Goal: Task Accomplishment & Management: Manage account settings

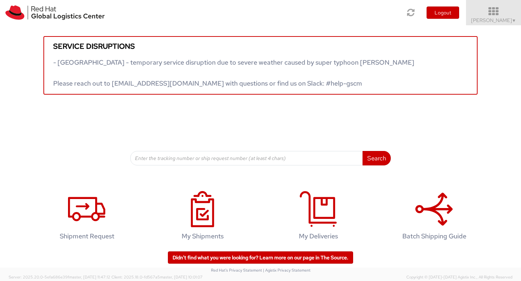
click at [491, 22] on span "Aarthie Sambaiyah ▼" at bounding box center [493, 20] width 45 height 7
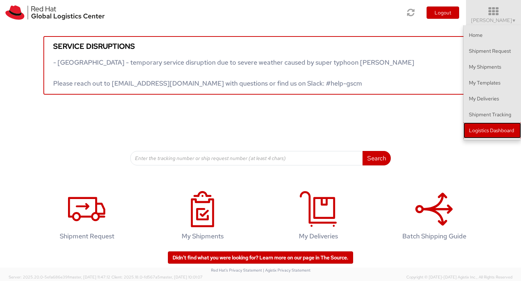
click at [486, 133] on link "Logistics Dashboard" at bounding box center [492, 131] width 58 height 16
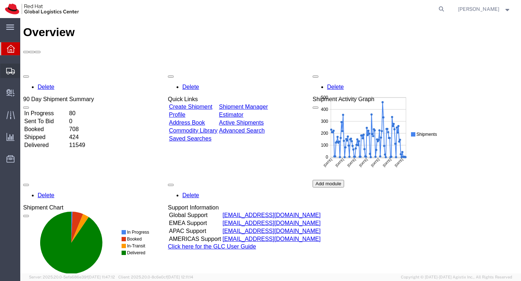
click at [0, 0] on span "Create Shipment" at bounding box center [0, 0] width 0 height 0
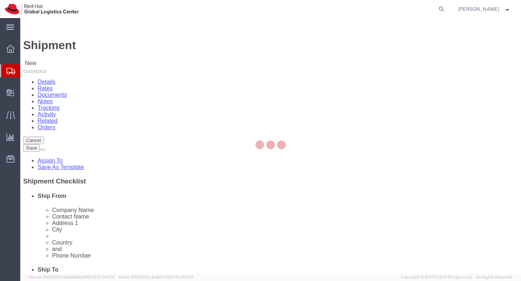
select select
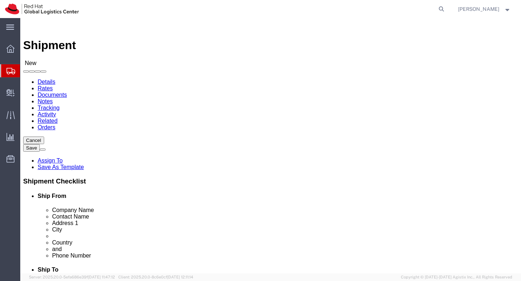
click input "text"
type input "ku"
select select "37977"
click input "[PERSON_NAME]"
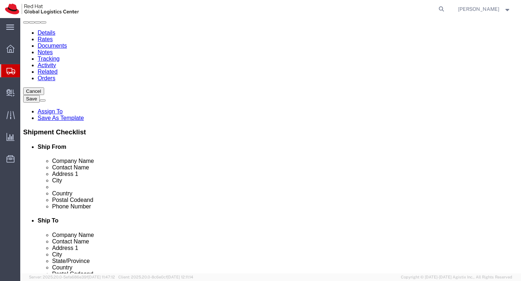
scroll to position [60, 0]
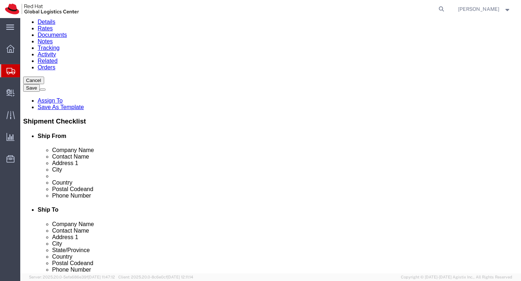
type input "[PERSON_NAME]"
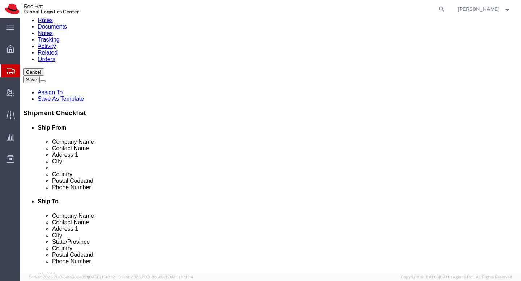
scroll to position [69, 0]
select select
select select "14"
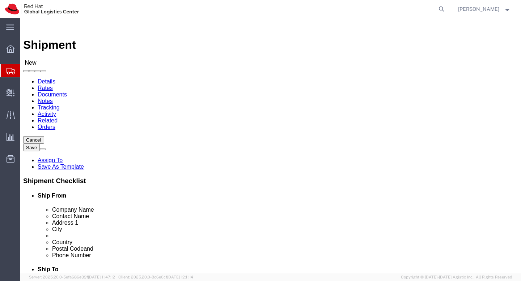
scroll to position [0, 0]
type input "RH - K"
select select "37977"
select select
click input "[PERSON_NAME]"
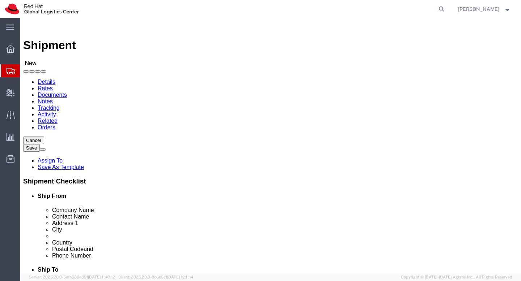
click p "- Red Hat Malaysia Sdn Bhd - (Aarthie Sambaiyah) Suite 17.01, FL 17, Gardens S …"
type input "[PERSON_NAME]"
click input "text"
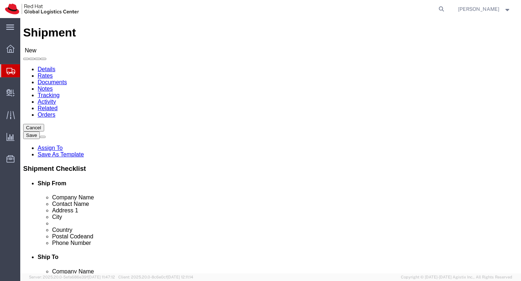
scroll to position [13, 0]
click input "59200"
click input "text"
type input "m"
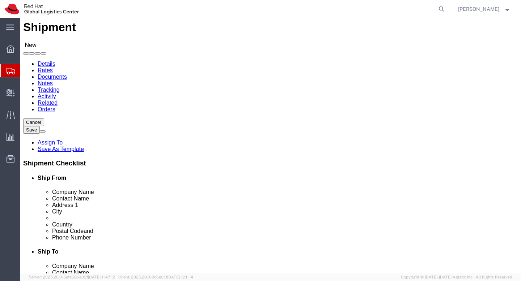
scroll to position [27, 0]
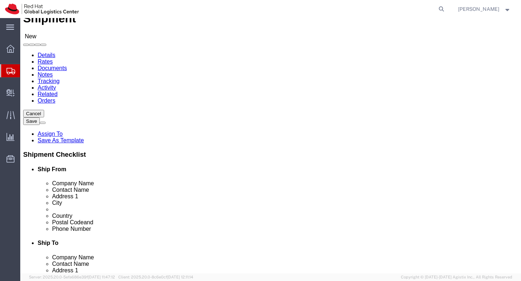
type input "Malaysia"
click input "text"
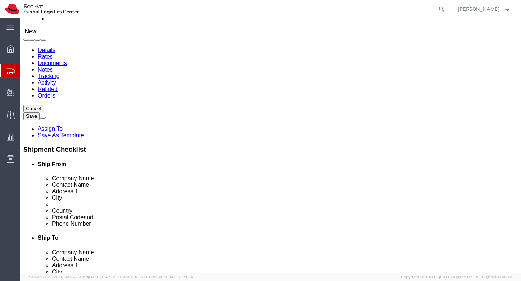
scroll to position [31, 0]
type input "0327330501"
select select
select select "14"
type input "Rh - k"
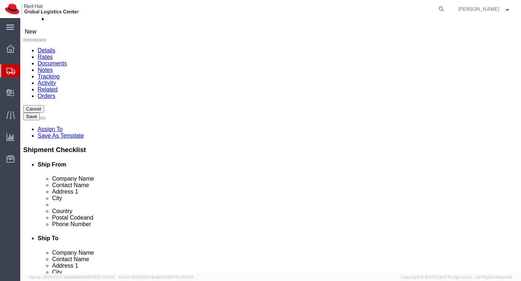
select select "37977"
select select
click input "[PERSON_NAME]"
click p "- Red Hat Malaysia Sdn Bhd - (Aarthie Sambaiyah) Suite 17.01, FL 17, Gardens S …"
type input "[PERSON_NAME]"
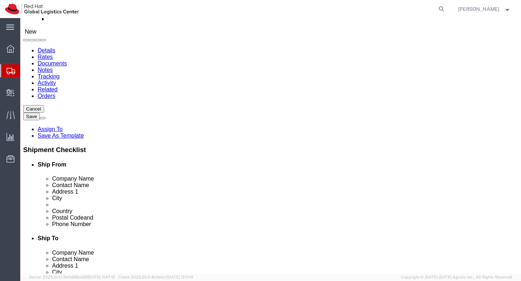
click input "Malaysia"
type input "Malaysia"
click input "0327330501"
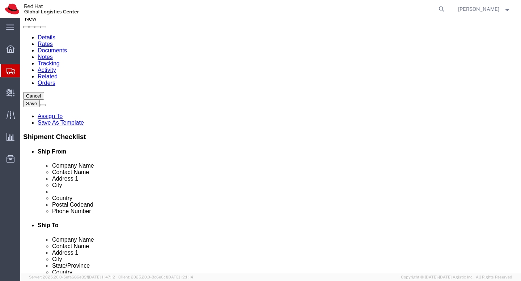
scroll to position [61, 0]
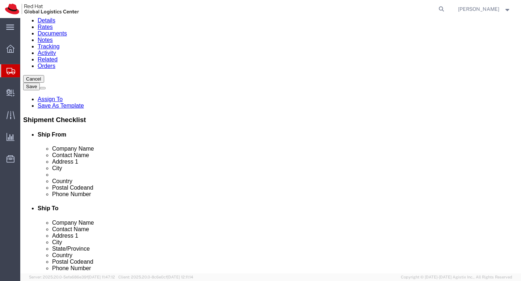
type input "0327330501"
click div "Location RH - Kuala Lumpur My Profile Location RH - Amsterdam - MSO RH - Amster…"
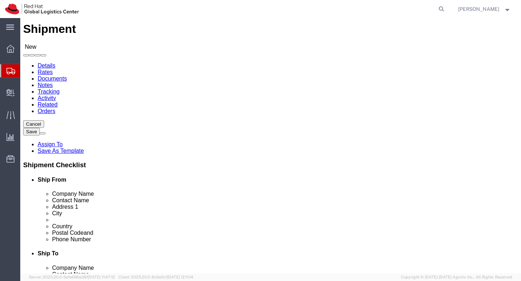
scroll to position [12, 0]
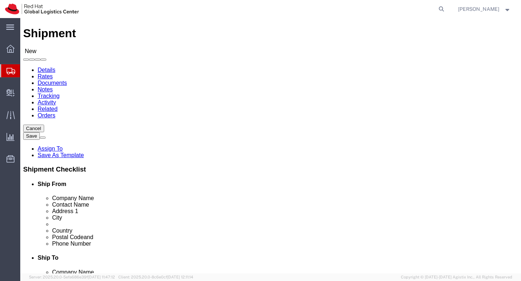
type input "r"
type input "RH - SI"
select select "51051"
click input "text"
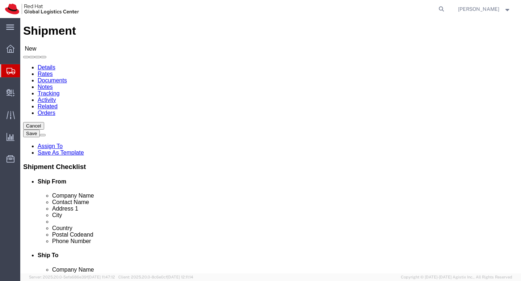
scroll to position [0, 0]
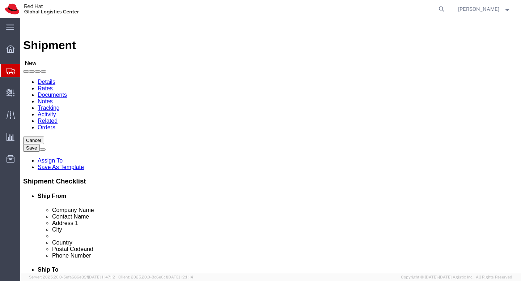
click input "text"
click p "- Red Hat Asia Pacific Pte Ltd - (Linda Tan) 88 Market Street, Level 45, Capita…"
type input "Linda Tan"
click label "Company Alias"
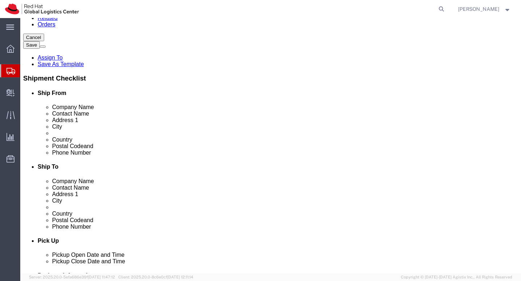
scroll to position [103, 0]
click input "text"
type input "s"
type input "Singapore"
click input "text"
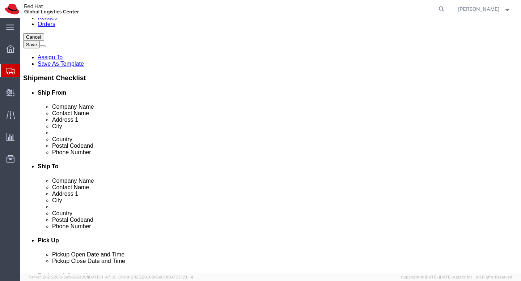
paste input "[PHONE_NUMBER]"
type input "[PHONE_NUMBER]"
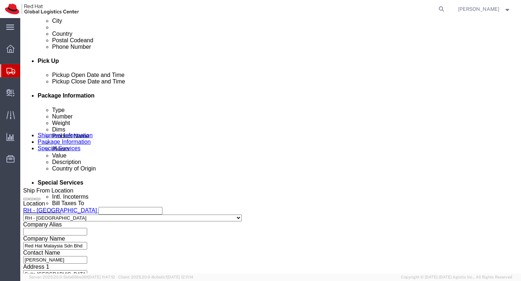
scroll to position [213, 0]
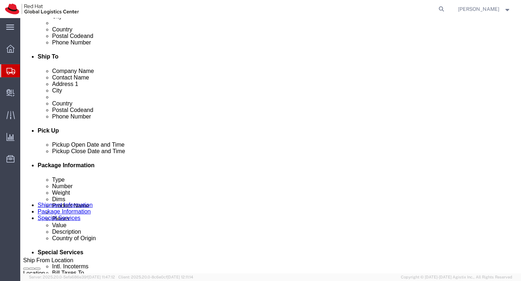
click div "Oct 08 2025 4:00 PM"
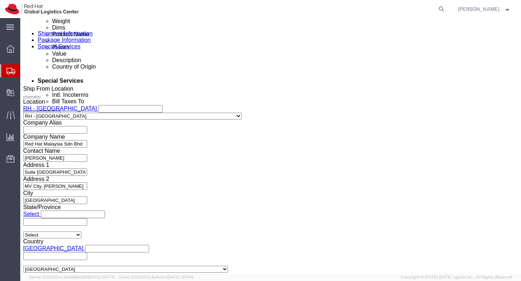
click div "Shipping Mode (Optional)"
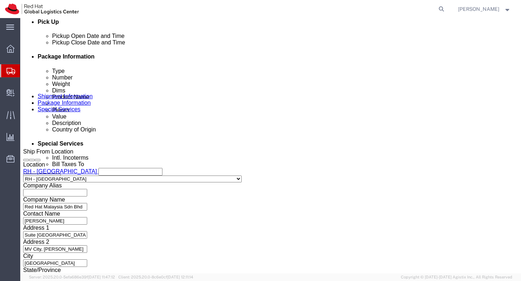
scroll to position [322, 0]
click div
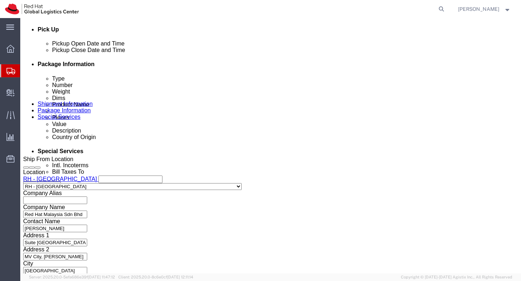
scroll to position [308, 0]
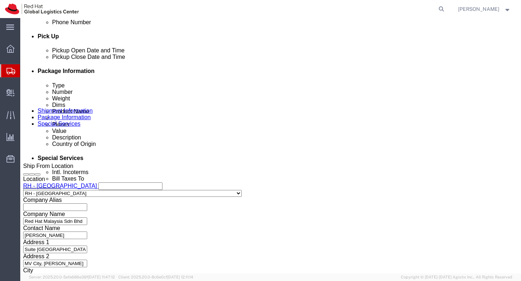
click div "Oct 09 2025 4:00 PM"
click div "Delivery by Date Delivery Start Date Delivery Start Time Deliver Open Date and …"
click div
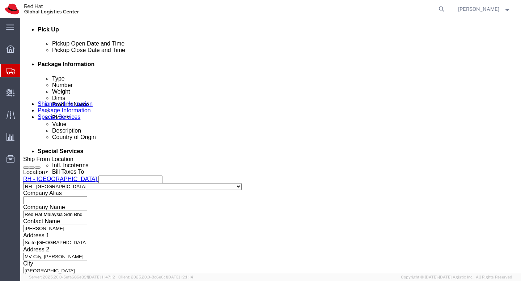
click div "Delivery by Date Delivery Start Date Delivery Start Time Deliver Open Date and …"
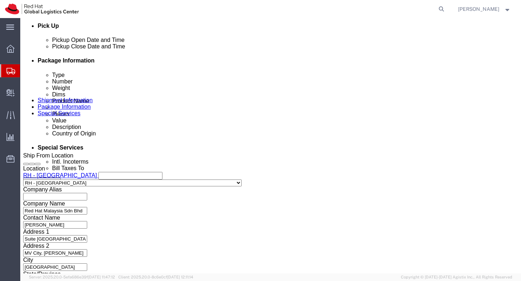
scroll to position [324, 0]
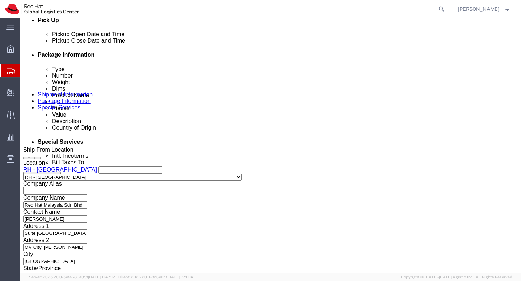
click select "Select Account Type Activity ID Airline Appointment Number ASN Batch Request # …"
click div "Select Account Type Activity ID Airline Appointment Number ASN Batch Request # …"
click select "Select Account Type Activity ID Airline Appointment Number ASN Batch Request # …"
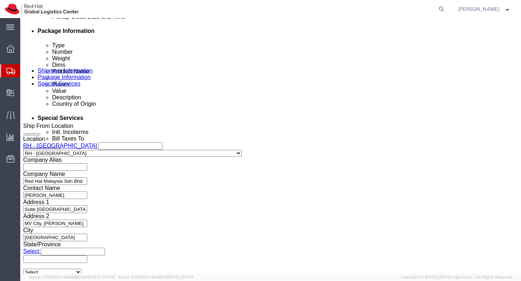
scroll to position [423, 0]
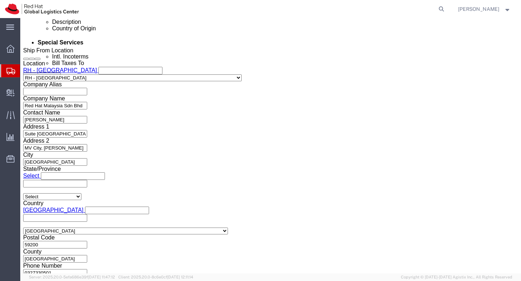
click select "Select Air Less than Truckload Multi-Leg Ocean Freight Rail Small Parcel Truckl…"
click select "Select"
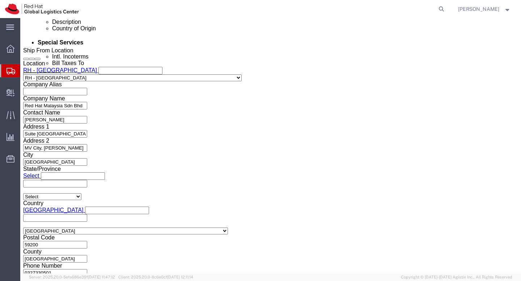
click select "Select Air Less than Truckload Multi-Leg Ocean Freight Rail Small Parcel Truckl…"
click button "Continue"
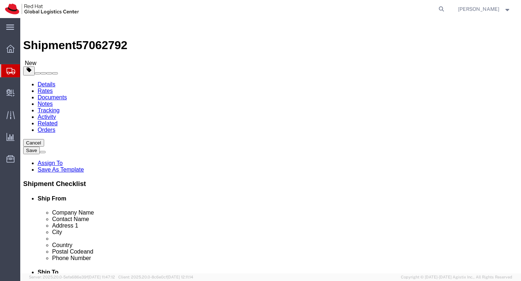
click select "Select Case(s) Crate(s) Envelope Large Box Medium Box PAK Skid(s) Small Box Sma…"
select select "ENV"
click select "Select Case(s) Crate(s) Envelope Large Box Medium Box PAK Skid(s) Small Box Sma…"
type input "9.50"
type input "12.50"
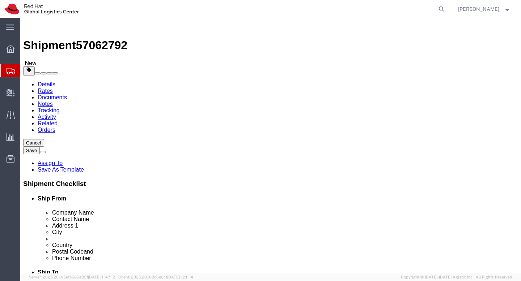
type input "0.25"
type input "1"
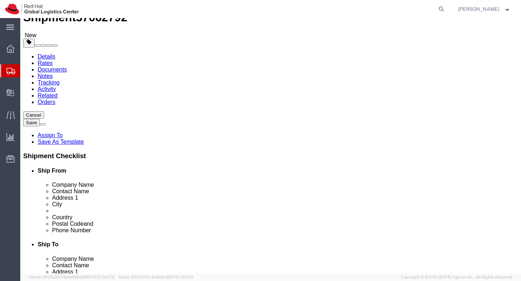
scroll to position [30, 0]
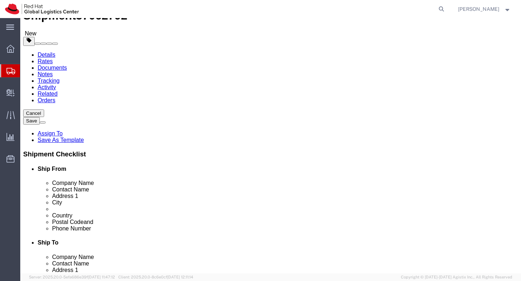
click button "Continue"
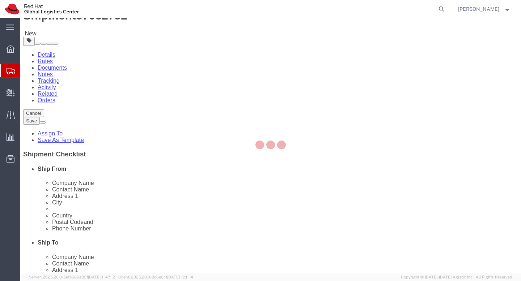
select select
select select "COSTCENTER"
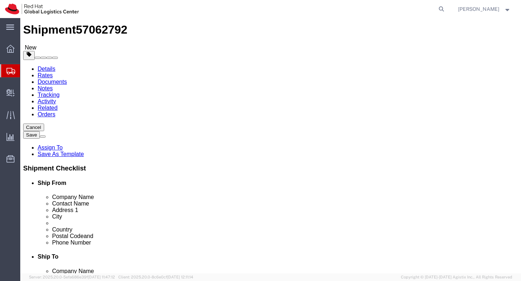
scroll to position [0, 0]
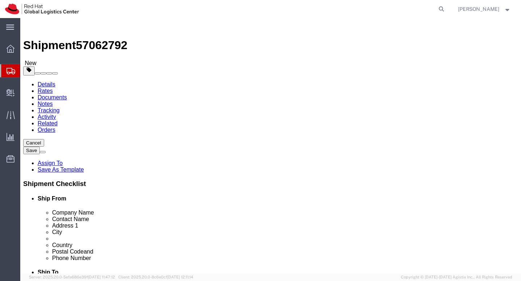
click span "button"
click div "Instructions"
click span "Select one or more"
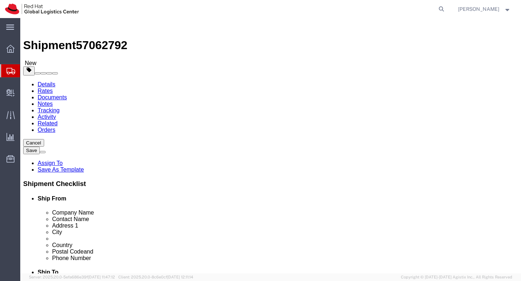
click span "Select one or more"
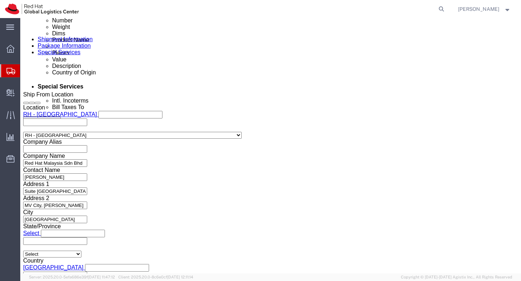
scroll to position [369, 0]
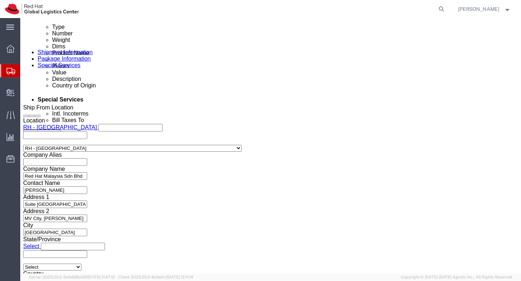
click select "Select Buyer Cost Center Department Operations Number Order Number Sales Person"
type input "765"
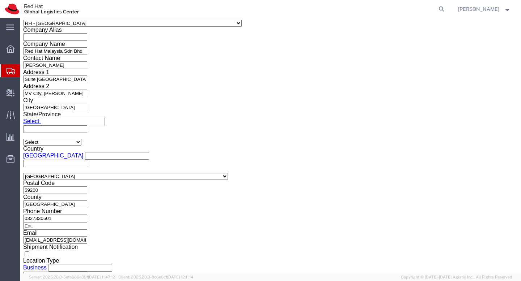
scroll to position [496, 0]
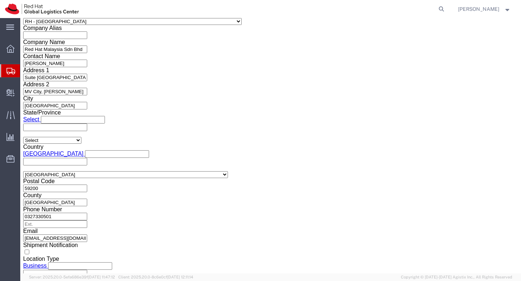
click input "text"
type input "asambaiy"
type input "[EMAIL_ADDRESS][DOMAIN_NAME]"
click input "Include shipping documents"
checkbox input "true"
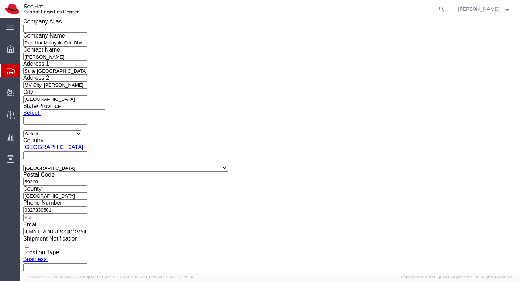
scroll to position [510, 0]
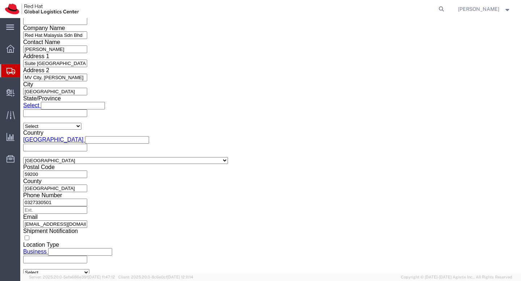
click input "Shipping Label"
checkbox input "true"
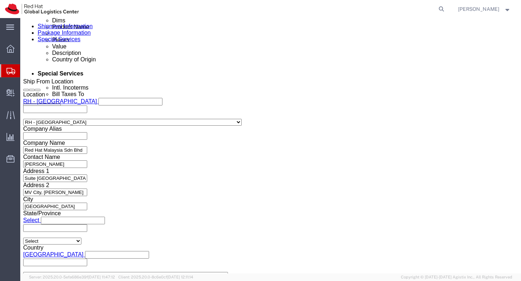
scroll to position [368, 0]
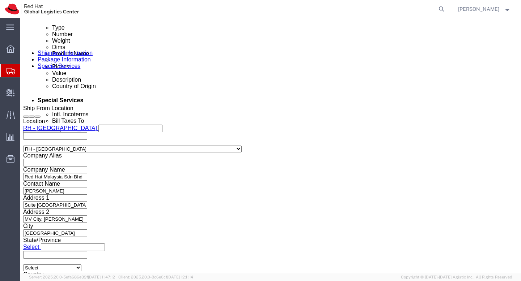
click select "Select Free of Charge Free of Cost NET 30 NET 45 NET 60 See Comment"
select select "FREE_OF_CHARGE"
click select "Select Free of Charge Free of Cost NET 30 NET 45 NET 60 See Comment"
select select
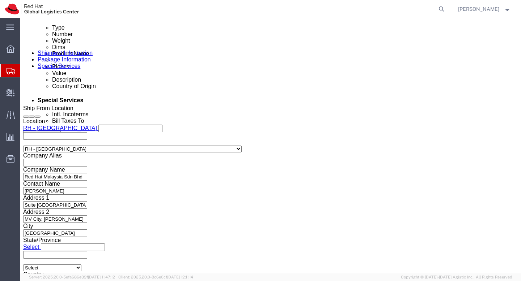
click select "Select Free of Charge Free of Cost NET 30 NET 45 NET 60 See Comment"
type input "RH - Si"
select "51051"
click select "Select Gift Personal Effects Repair/Warranty Return Sample Sold Temporary/Not S…"
select select
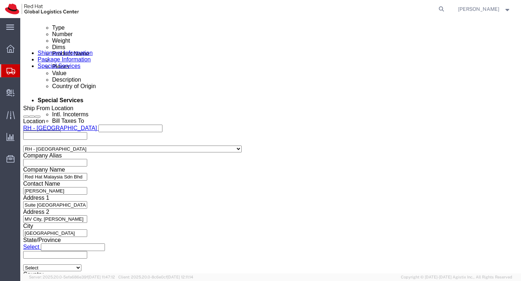
click select "Select Gift Personal Effects Repair/Warranty Return Sample Sold Temporary/Not S…"
click select "Select Recipient Account Sender/Shipper Third Party Account"
select select "RCPN"
click select "Select Recipient Account Sender/Shipper Third Party Account"
type input "Red Hat Asia Pacific Pte Ltd"
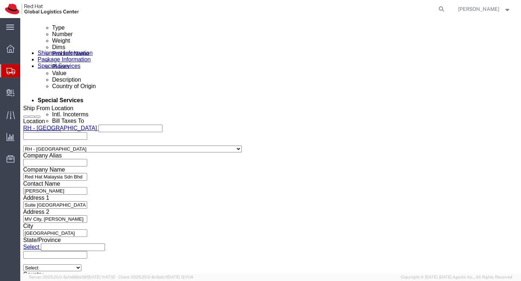
type input "88 Market Street, Level 45"
select select "SG"
type input "[PHONE_NUMBER]"
type input "Linda Tan"
type input "CapitaSpring"
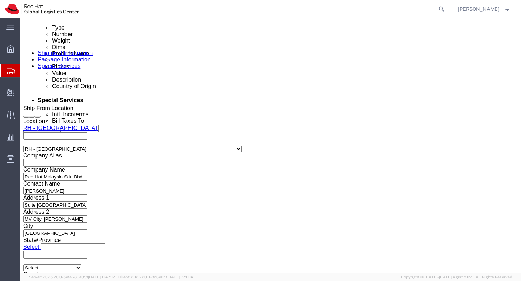
type input "SINGAPORE"
type input "048948"
type input "200004388R"
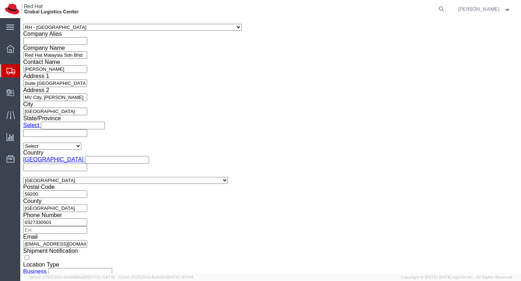
scroll to position [493, 0]
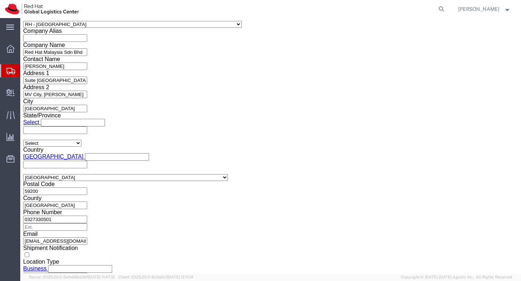
click button "Save"
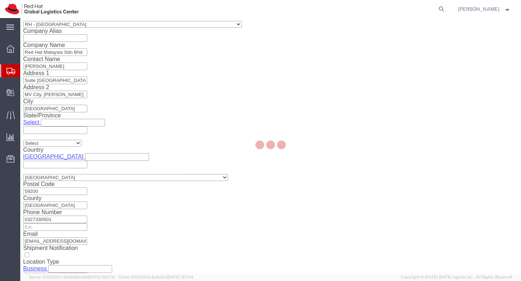
click body "Shipment 57062792 New Details Rates Documents Notes Tracking Activity Related O…"
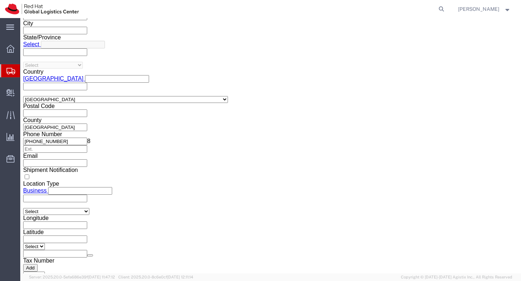
scroll to position [1017, 0]
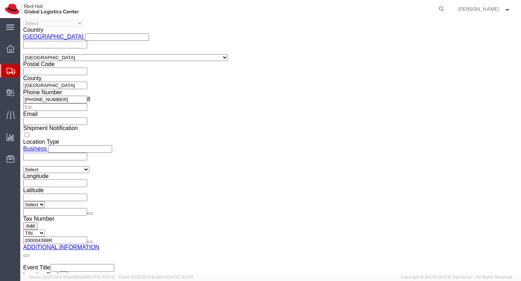
click link "Rates"
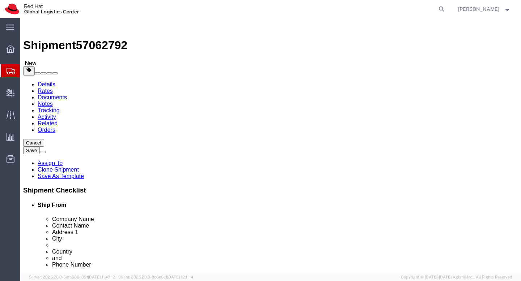
click at [67, 94] on link "Documents" at bounding box center [52, 97] width 29 height 6
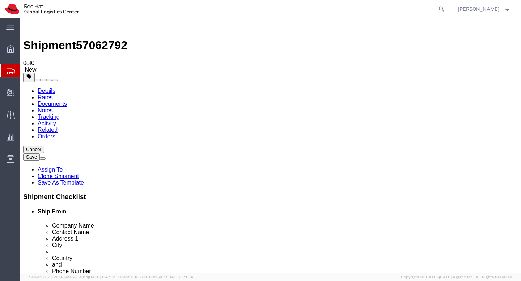
click at [67, 101] on link "Documents" at bounding box center [52, 104] width 29 height 6
click at [53, 107] on link "Notes" at bounding box center [45, 110] width 15 height 6
click at [60, 114] on link "Tracking" at bounding box center [49, 117] width 22 height 6
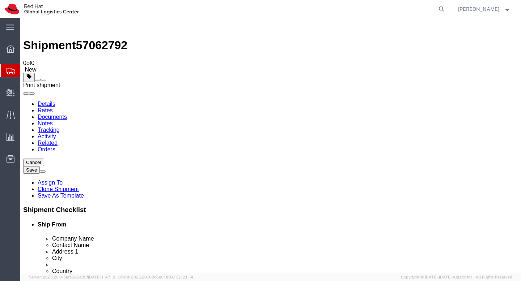
click at [43, 80] on span at bounding box center [43, 80] width 0 height 0
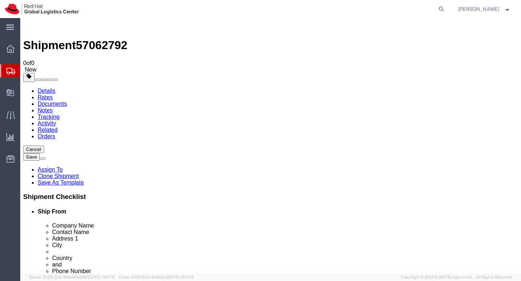
click at [0, 0] on span "Shipment Manager" at bounding box center [0, 0] width 0 height 0
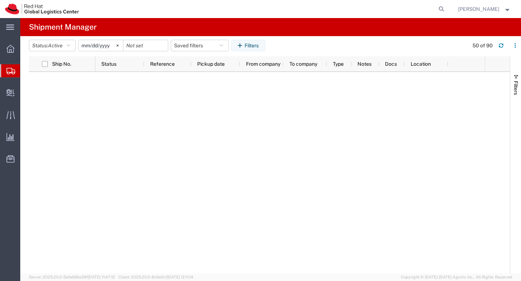
scroll to position [595, 0]
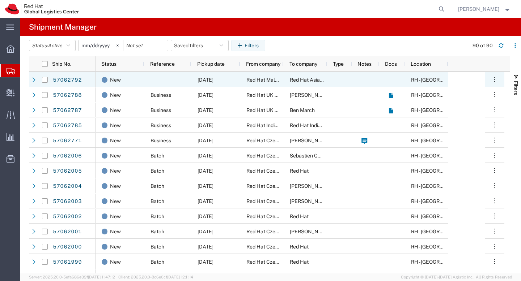
click at [304, 86] on div "Red Hat Asia Pacific Pte Ltd" at bounding box center [305, 79] width 43 height 15
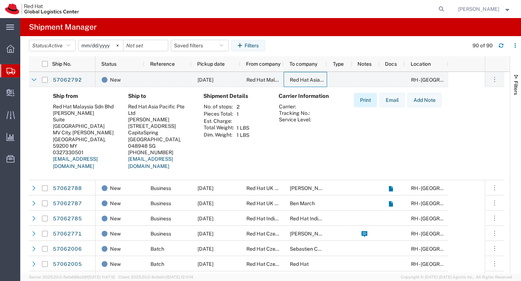
click at [362, 103] on button "Print" at bounding box center [365, 100] width 23 height 14
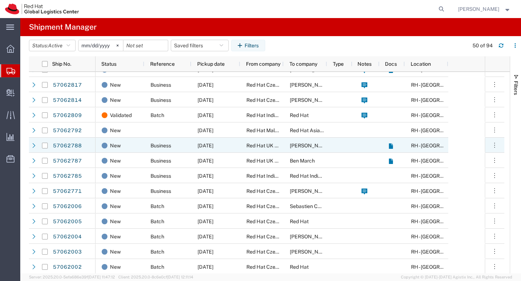
scroll to position [62, 0]
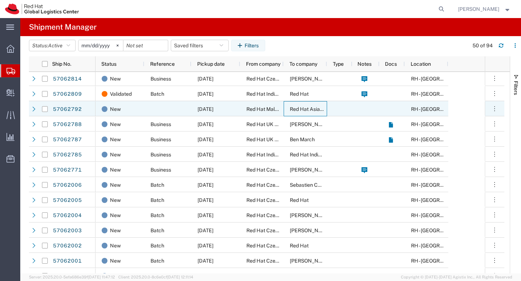
click at [298, 108] on span "Red Hat Asia Pacific Pte Ltd" at bounding box center [322, 109] width 65 height 6
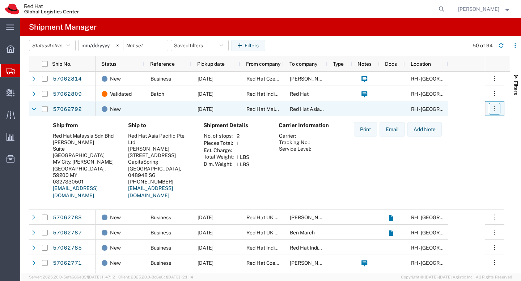
click at [491, 109] on icon "button" at bounding box center [494, 108] width 7 height 7
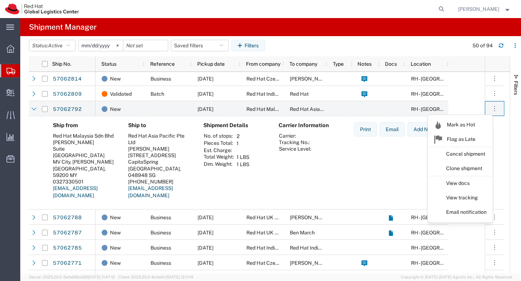
click at [475, 193] on link "View tracking" at bounding box center [460, 198] width 64 height 13
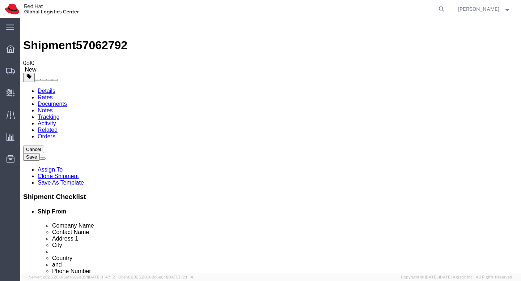
click at [50, 88] on link "Details" at bounding box center [47, 91] width 18 height 6
select select "37977"
select select "51051"
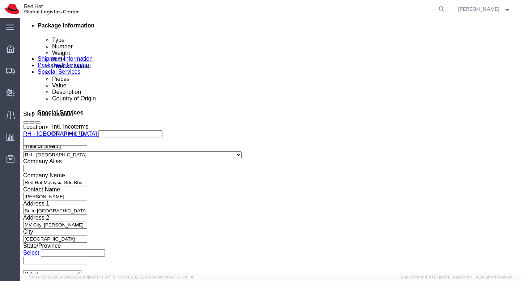
scroll to position [370, 0]
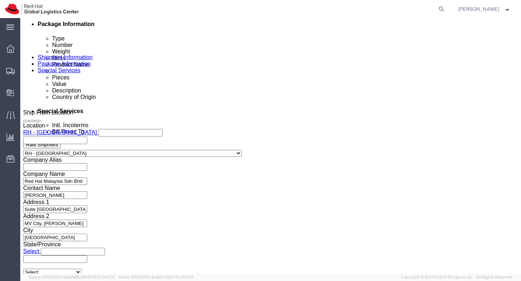
click icon
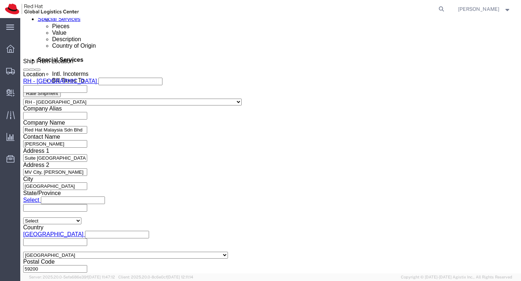
scroll to position [424, 0]
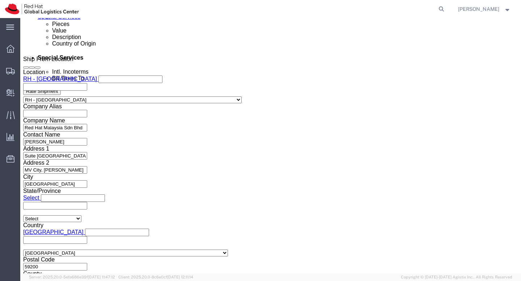
click button "Continue"
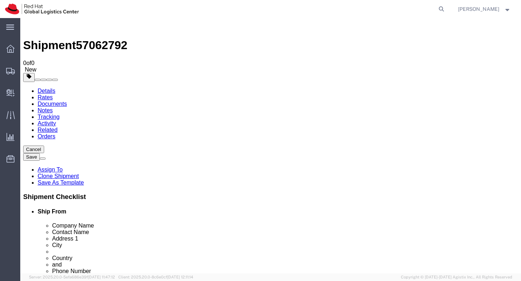
click input "checkbox"
checkbox input "false"
click select "Select Case(s) Crate(s) Envelope Large Box Medium Box PAK Skid(s) Small Box Sma…"
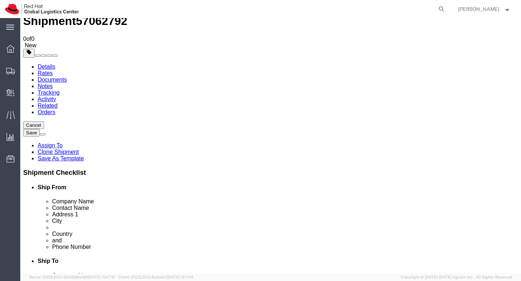
scroll to position [30, 0]
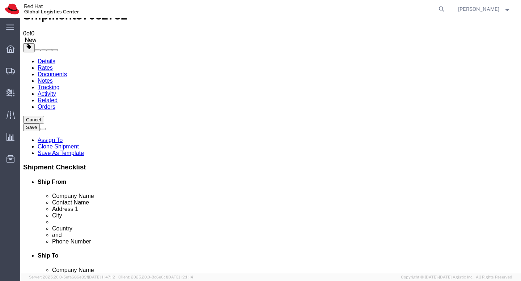
click button "Continue"
click span "Select one or more"
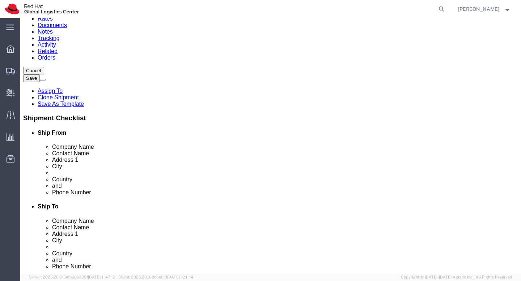
scroll to position [31, 0]
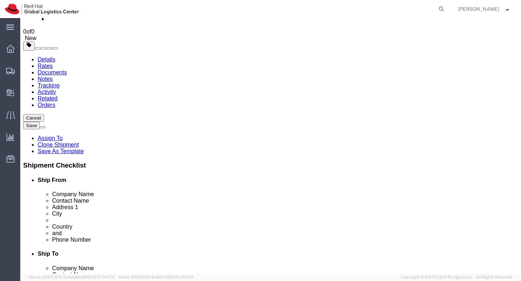
click div "Services Select one or more 2 Man / Extra Delivery Personnel Air Ride Truck Bla…"
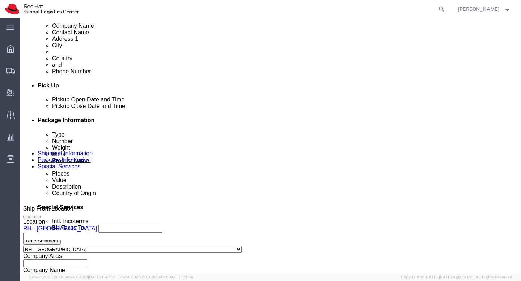
scroll to position [373, 0]
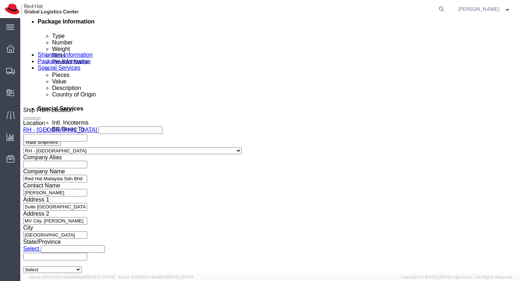
click select "Select Free of Charge Free of Cost NET 30 NET 45 NET 60 See Comment"
click select "Select DHL FedEx Express UPS"
select select "FedEx Express"
click select "Select DHL FedEx Express UPS"
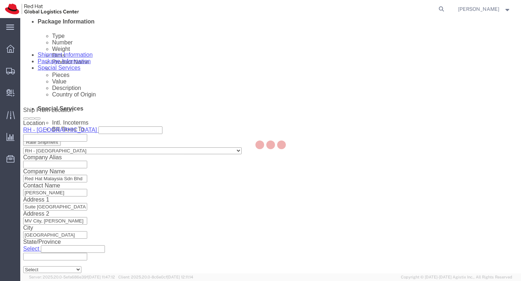
type input "332451502"
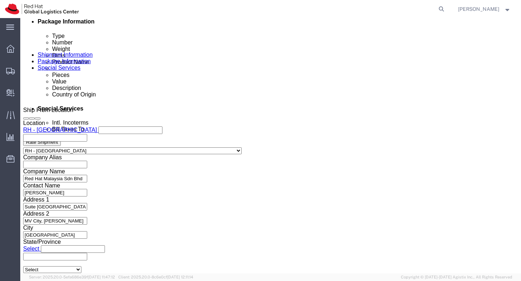
click select "Select DHL FedEx Express UPS"
click select "Select Yes No"
click select "Select Carriage Insurance Paid Carriage Paid To Cost and Freight Cost Insurance…"
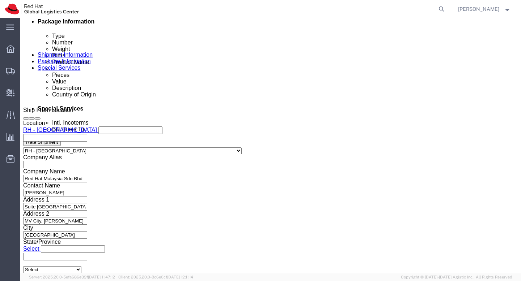
click select "Select Carriage Insurance Paid Carriage Paid To Cost and Freight Cost Insurance…"
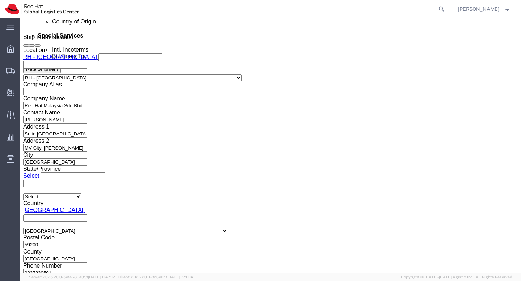
scroll to position [468, 0]
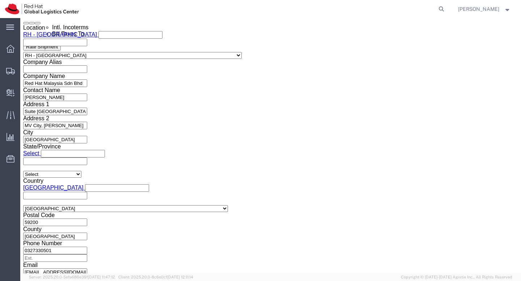
click select "Select"
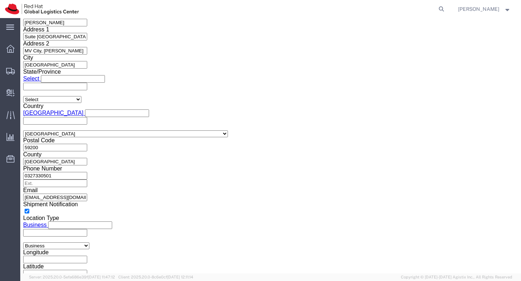
scroll to position [581, 0]
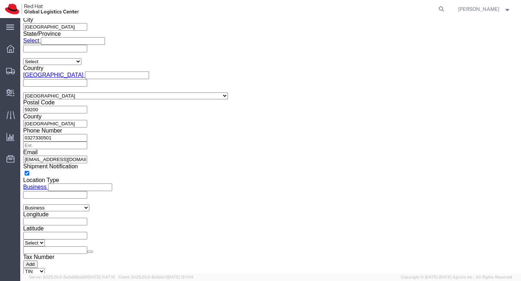
click input "text"
type input "[EMAIL_ADDRESS][DOMAIN_NAME]"
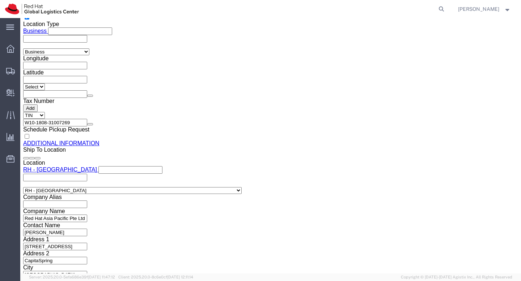
scroll to position [815, 0]
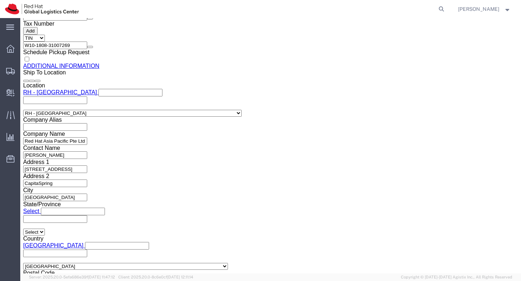
click span "Product Name"
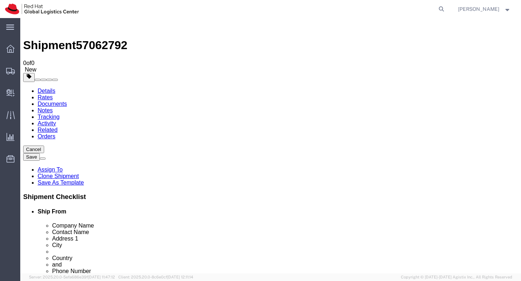
scroll to position [0, 0]
click img
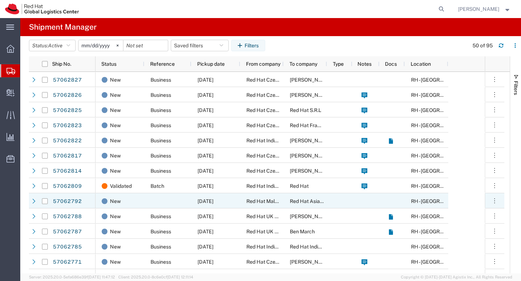
click at [218, 204] on div "[DATE]" at bounding box center [215, 200] width 49 height 15
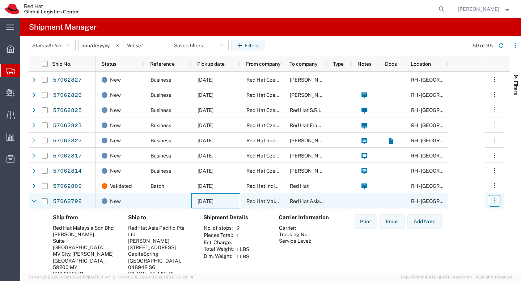
click at [495, 203] on icon "button" at bounding box center [494, 200] width 7 height 7
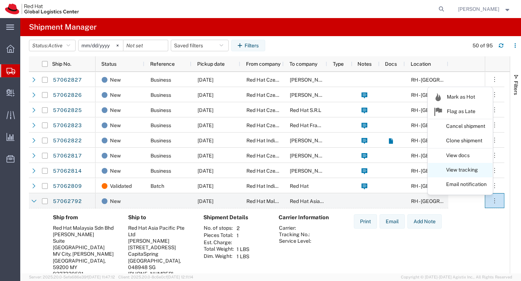
click at [469, 171] on link "View tracking" at bounding box center [460, 170] width 64 height 13
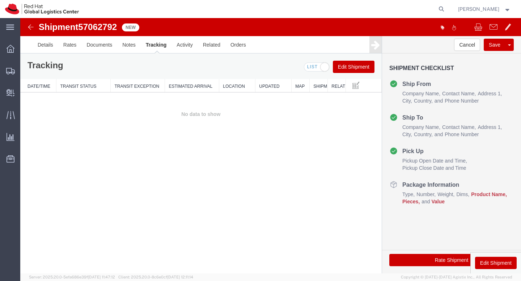
click at [349, 67] on button "Edit Shipment" at bounding box center [354, 67] width 42 height 12
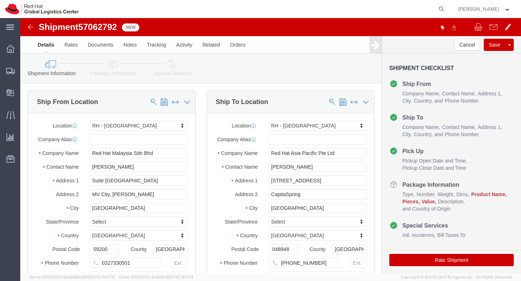
select select "37977"
select select "51051"
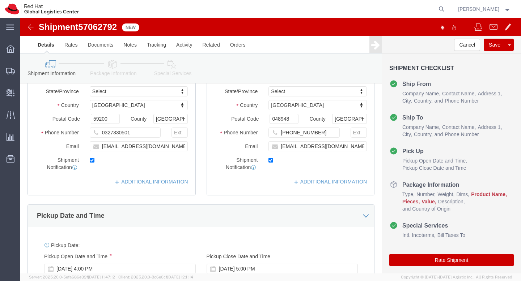
scroll to position [131, 0]
click h4 "Package Information"
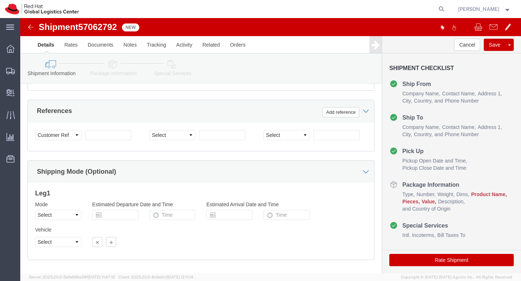
scroll to position [388, 0]
click input "text"
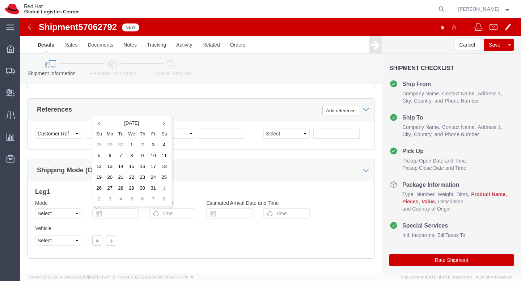
click div "Vehicle Select Size Select Container Number 1 Owner Select Shipper Vessel"
click input "text"
click td "13"
type input "10/13/2025"
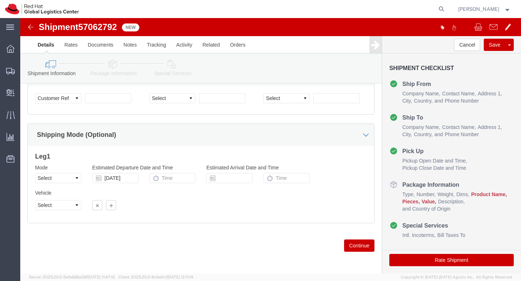
scroll to position [423, 0]
click button "Continue"
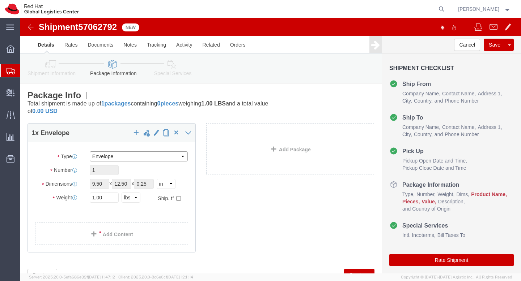
click select "Select Case(s) Crate(s) Envelope Large Box Medium Box PAK Skid(s) Small Box Sma…"
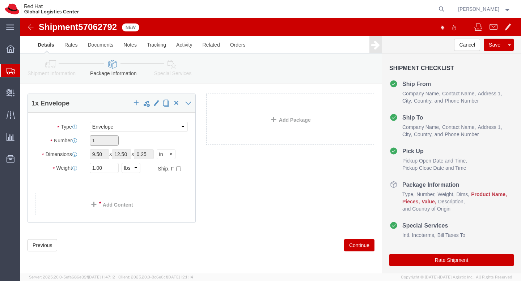
click input "1"
click div "Package Type Select Case(s) Crate(s) Envelope Large Box Medium Box PAK Skid(s) …"
click input "9.50"
click div "Package Type Select Case(s) Crate(s) Envelope Large Box Medium Box PAK Skid(s) …"
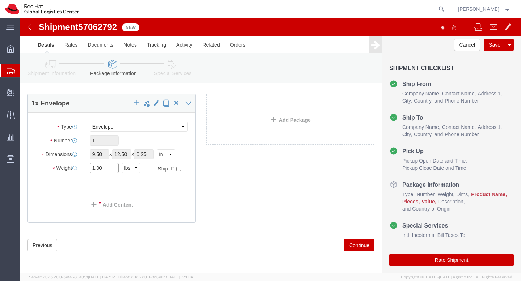
click input "1.00"
click input "9.50"
click input "1"
click icon
click input "1"
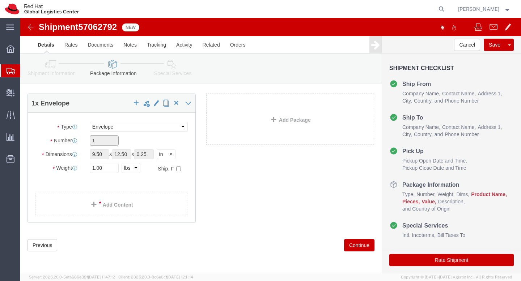
click input "1"
click select "Select Case(s) Crate(s) Envelope Large Box Medium Box PAK Skid(s) Small Box Sma…"
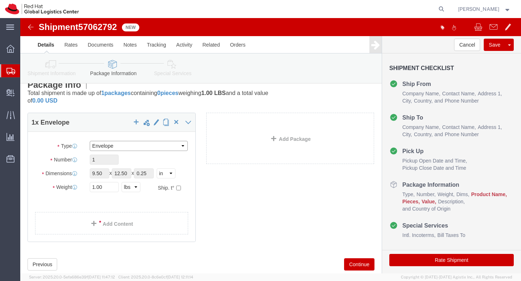
scroll to position [0, 0]
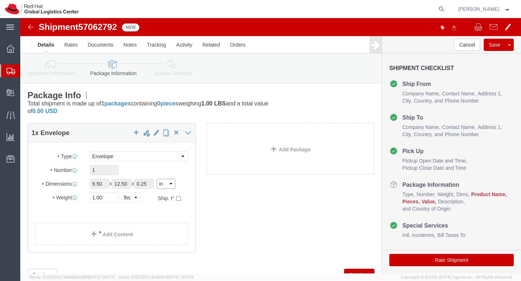
click select "Select cm ft in"
click link "Add Package"
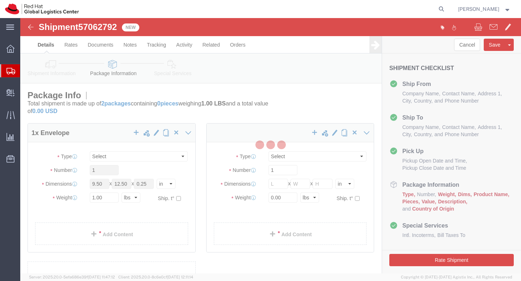
select select "ENV"
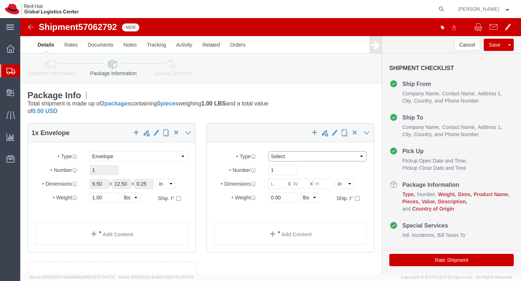
click select "Select Case(s) Crate(s) Envelope Large Box Medium Box PAK Skid(s) Small Box Sma…"
select select "ENV"
click select "Select Case(s) Crate(s) Envelope Large Box Medium Box PAK Skid(s) Small Box Sma…"
select select
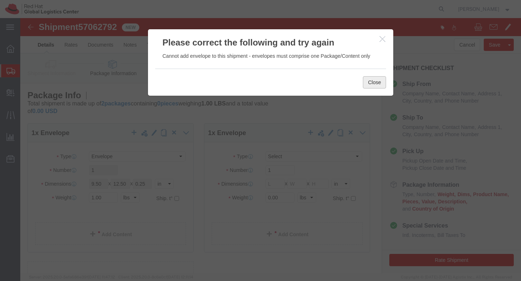
click button "Close"
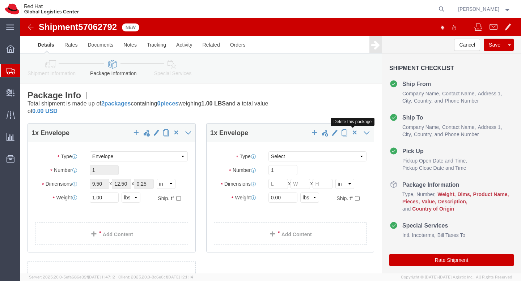
click span "button"
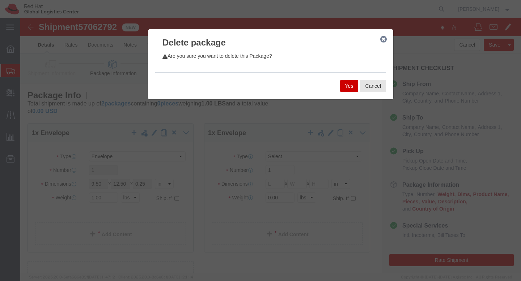
click button "Yes"
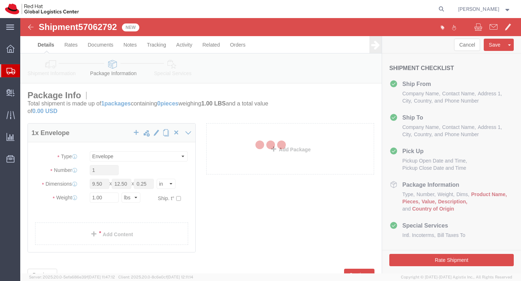
select select "ENV"
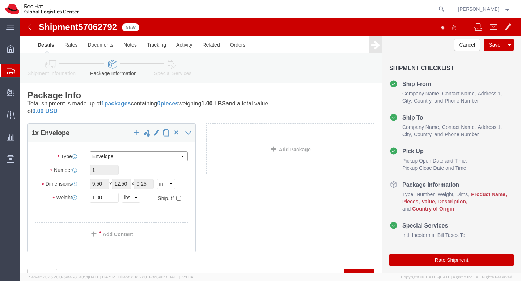
click select "Select Case(s) Crate(s) Envelope Large Box Medium Box PAK Skid(s) Small Box Sma…"
click input "1"
click span "button"
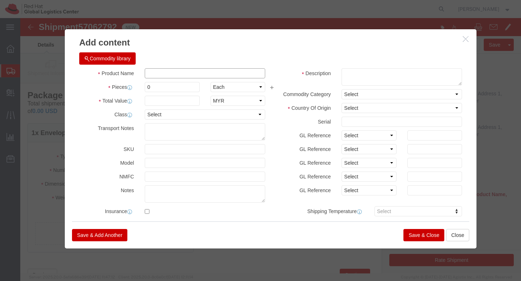
click input "text"
click input "0"
type input "0"
type input "1"
click input "text"
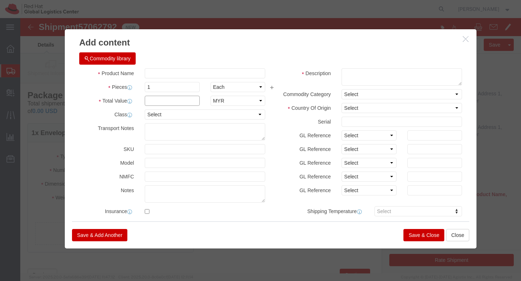
click input "text"
click select "Select ADP AED AFN ALL AMD AOA ARS ATS AUD AWG AZN BAM BBD BDT BGL BGN BHD BIF …"
click textarea
type textarea "Letter"
click select "Select 50 55 60 65 70 85 92.5 100 125 175 250 300 400"
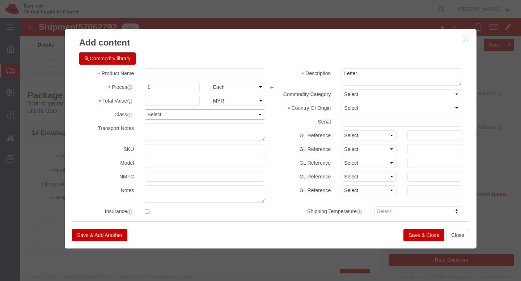
select select "50"
click select "Select 50 55 60 65 70 85 92.5 100 125 175 250 300 400"
click div "Save & Add Another Save & Close Close"
click button "Save & Close"
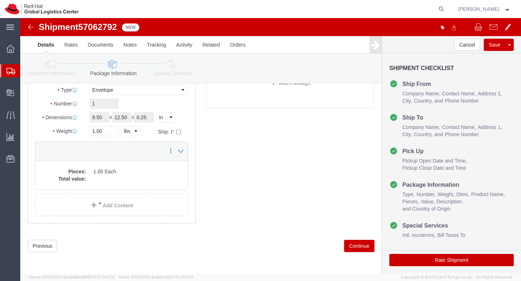
scroll to position [67, 0]
click button "Continue"
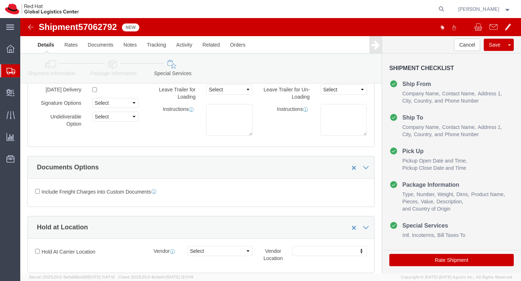
scroll to position [1004, 0]
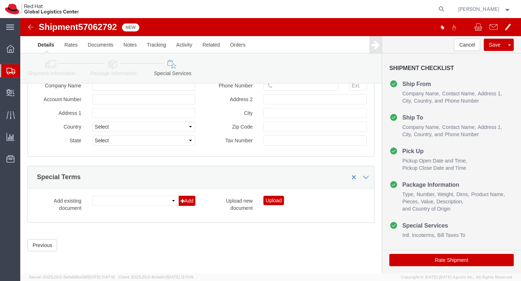
click button "Rate Shipment"
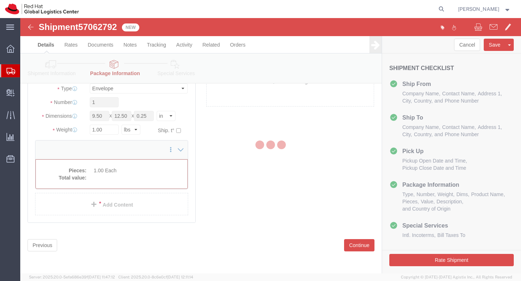
scroll to position [33, 0]
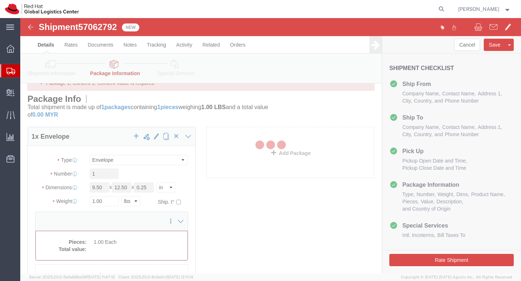
select select "ENV"
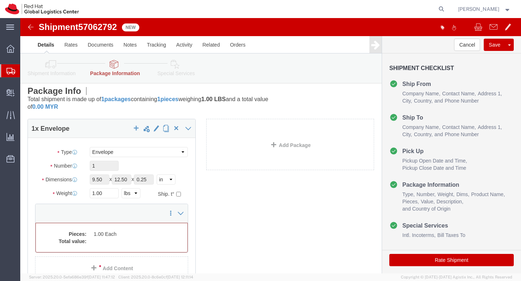
scroll to position [105, 0]
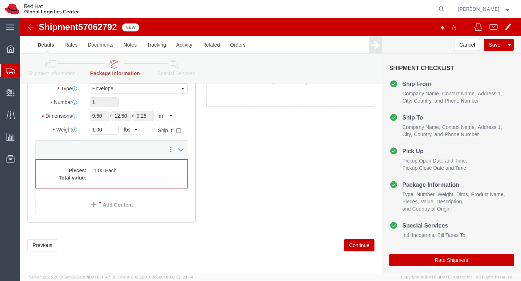
click button "Continue"
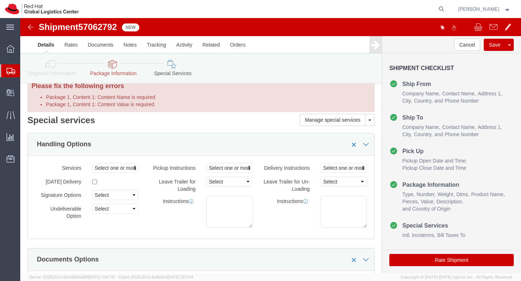
scroll to position [0, 0]
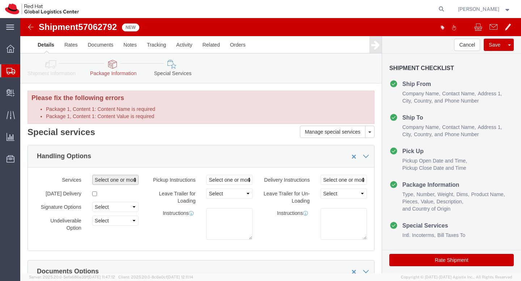
click span "Select one or more"
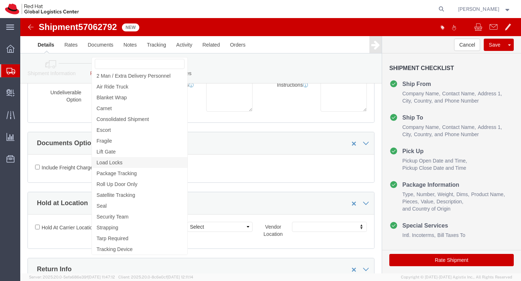
scroll to position [129, 0]
click div "Manage special services Handling Options Documents Options Hold at Location Ret…"
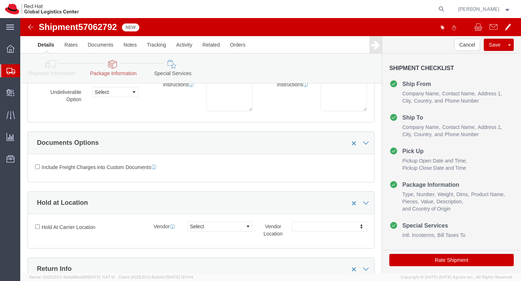
scroll to position [0, 0]
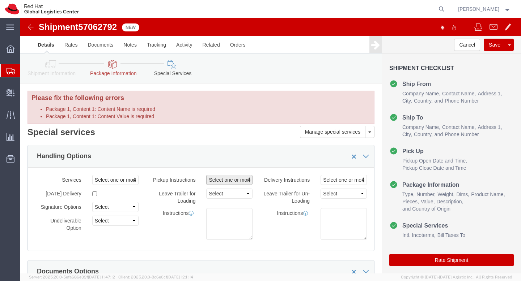
click span "Select one or more"
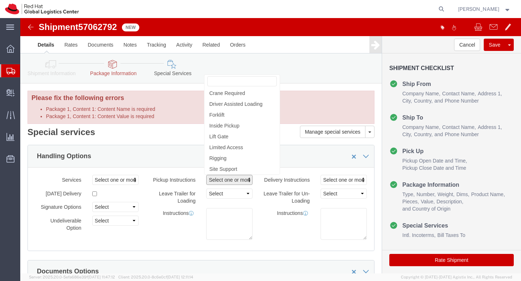
click label "Instructions"
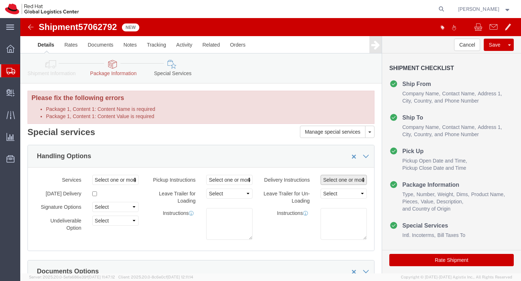
click button "Select one or more"
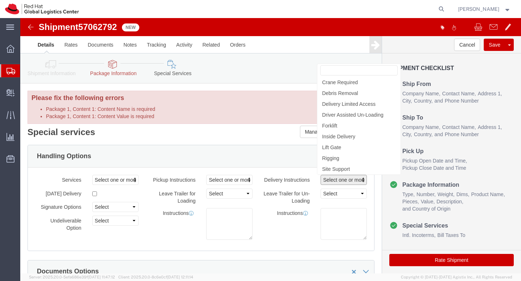
click label "Delivery Instructions"
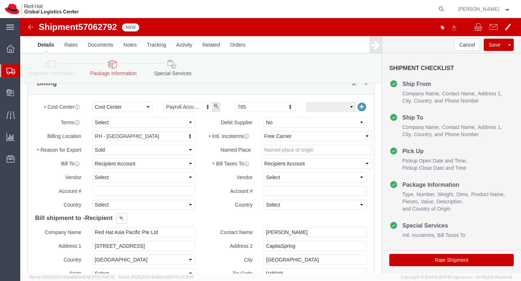
scroll to position [421, 0]
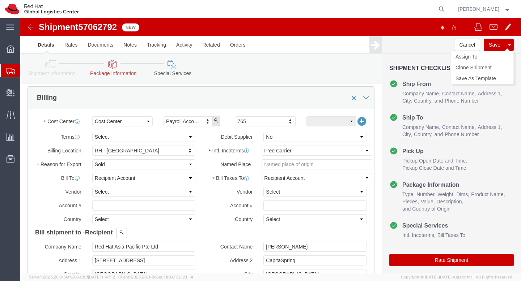
click button "Save"
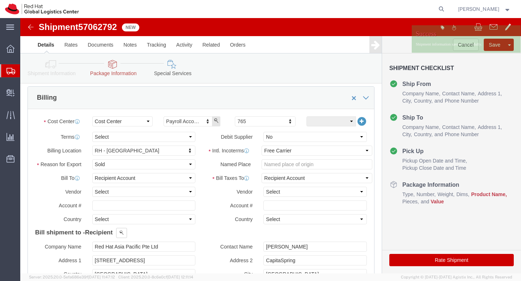
click icon
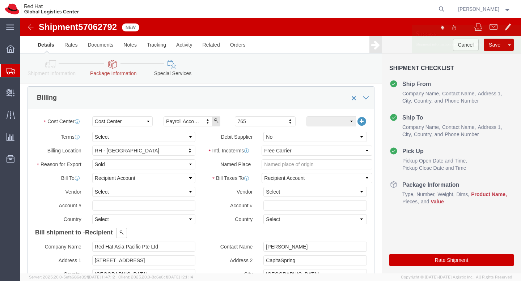
click icon
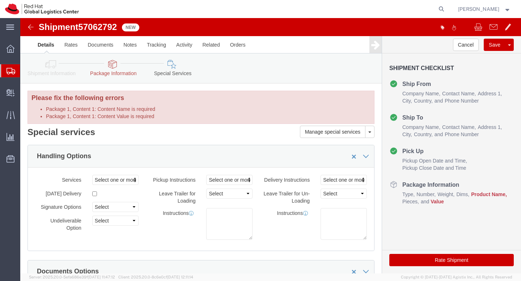
click li "Package 1, Content 1: Content Value is required"
click button
click link "Clone Shipment"
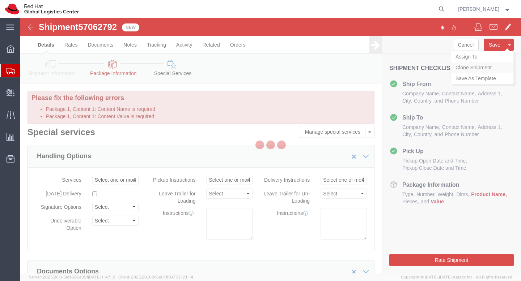
select select "37977"
select select "51051"
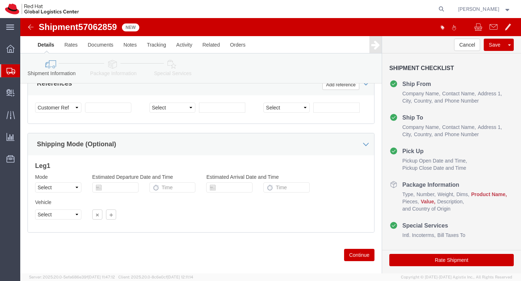
scroll to position [423, 0]
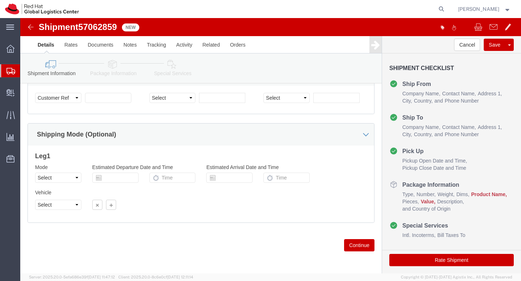
click button "Continue"
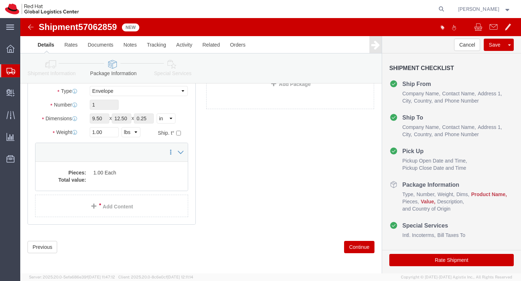
scroll to position [67, 0]
click button "Continue"
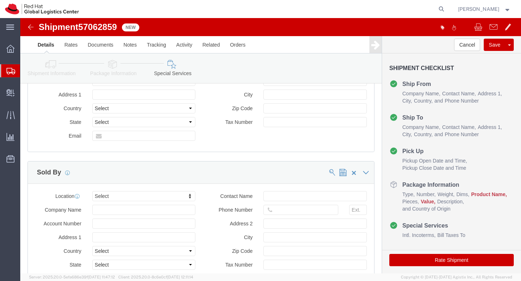
scroll to position [618, 0]
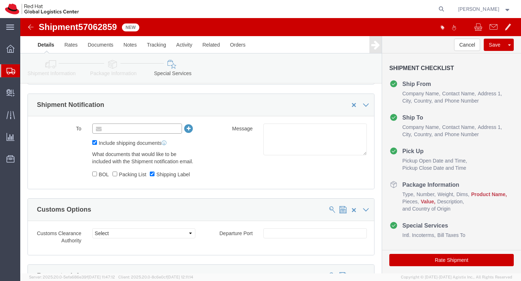
click input "text"
type input "asambaiy@redhat"
type input "[EMAIL_ADDRESS][DOMAIN_NAME]"
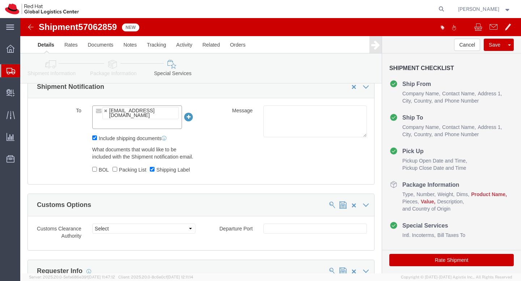
scroll to position [676, 0]
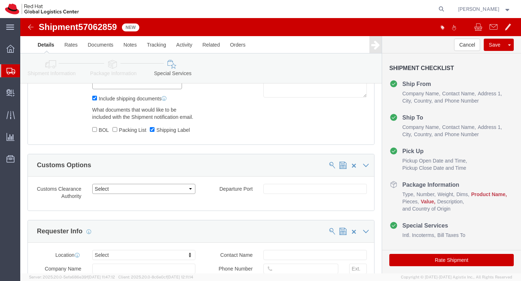
click select "Select Use Carrier or Agent Broker Use My Nominated Broker Use Recipient's Brok…"
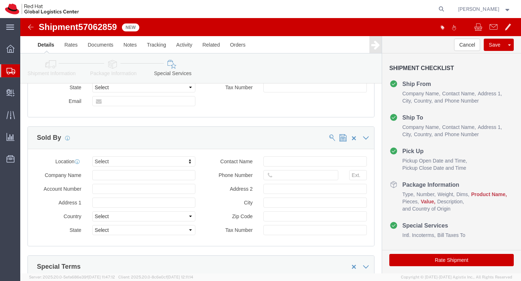
scroll to position [856, 0]
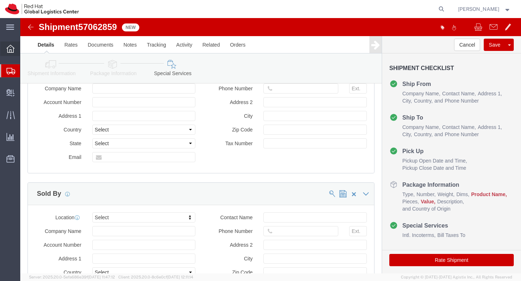
click at [11, 48] on icon at bounding box center [11, 49] width 8 height 8
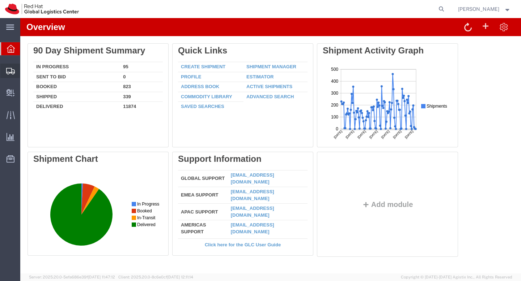
click at [25, 74] on span "Shipments" at bounding box center [22, 71] width 5 height 14
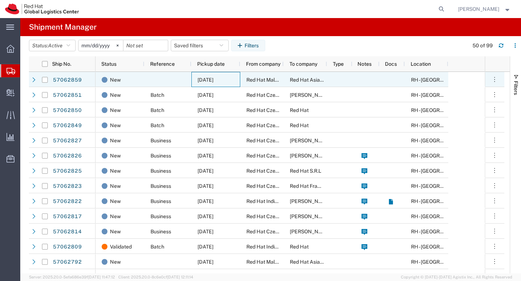
click at [213, 82] on span "[DATE]" at bounding box center [205, 80] width 16 height 6
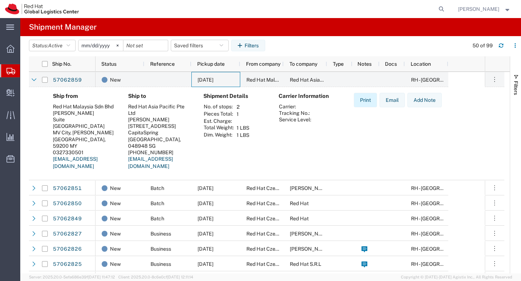
click at [362, 101] on button "Print" at bounding box center [365, 100] width 23 height 14
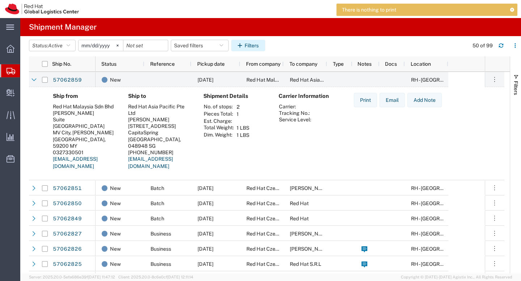
click at [257, 48] on button "Filters" at bounding box center [248, 46] width 34 height 12
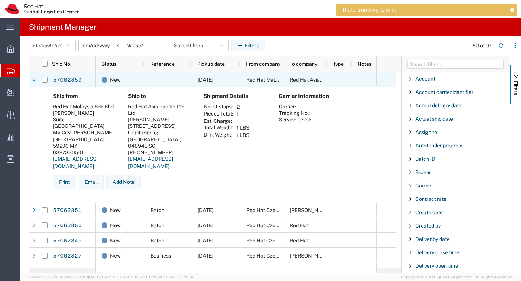
click at [143, 84] on div "New" at bounding box center [119, 79] width 49 height 15
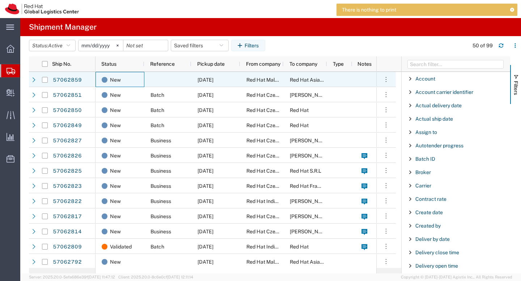
click at [165, 80] on div at bounding box center [167, 79] width 47 height 15
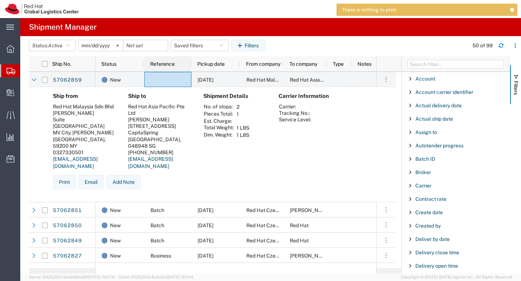
click at [166, 65] on span "Reference" at bounding box center [162, 64] width 25 height 6
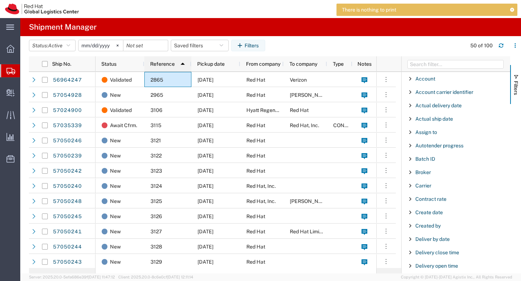
click at [166, 65] on span "Reference" at bounding box center [162, 64] width 25 height 6
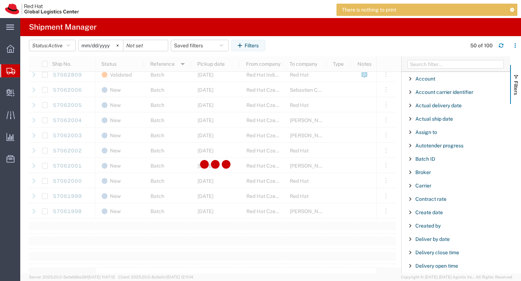
scroll to position [689, 0]
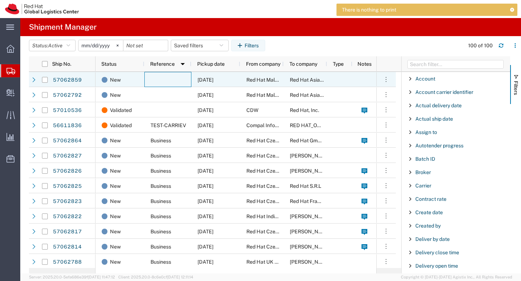
click at [269, 78] on span "Red Hat Malaysia Sdn Bhd" at bounding box center [276, 80] width 61 height 6
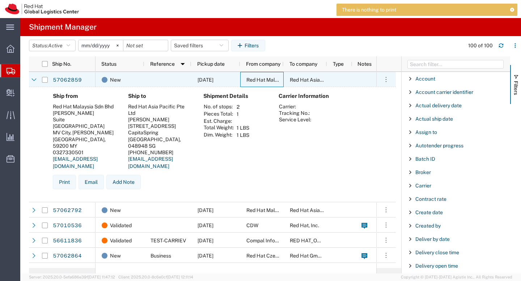
click at [202, 77] on span "[DATE]" at bounding box center [205, 80] width 16 height 6
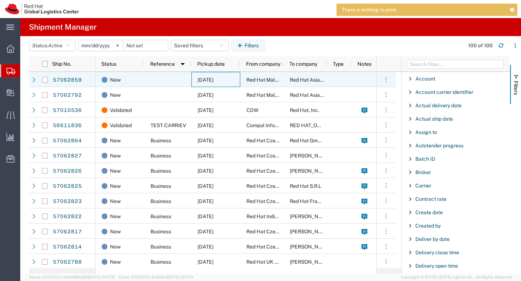
click at [202, 77] on span "[DATE]" at bounding box center [205, 80] width 16 height 6
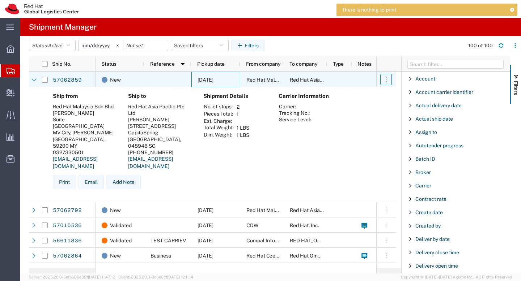
click at [389, 81] on button "button" at bounding box center [386, 80] width 12 height 12
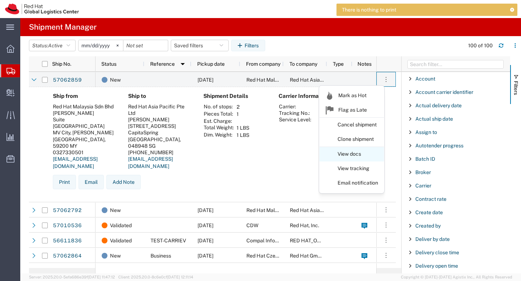
click at [369, 156] on link "View docs" at bounding box center [351, 154] width 64 height 13
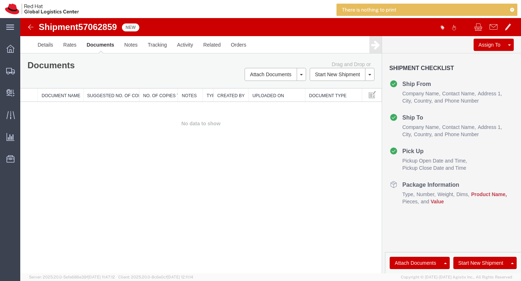
click at [414, 151] on h4 "Pick Up" at bounding box center [406, 151] width 34 height 9
click at [43, 45] on link "Details" at bounding box center [46, 44] width 26 height 17
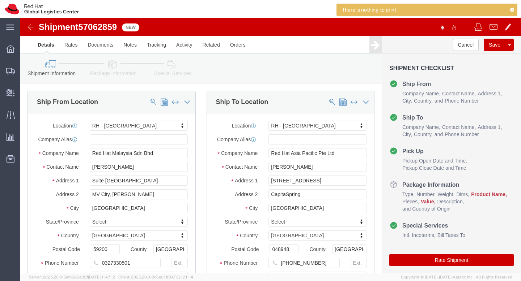
select select "37977"
select select "51051"
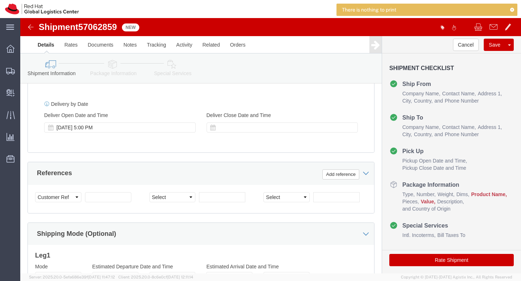
scroll to position [323, 0]
click div "Oct 13 2025 5:00 PM"
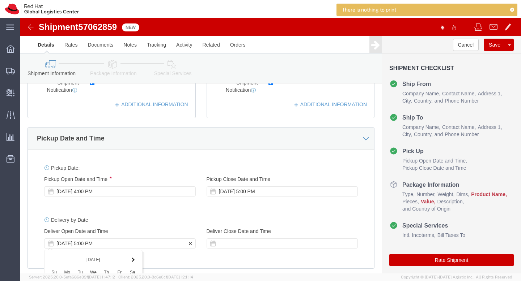
scroll to position [200, 0]
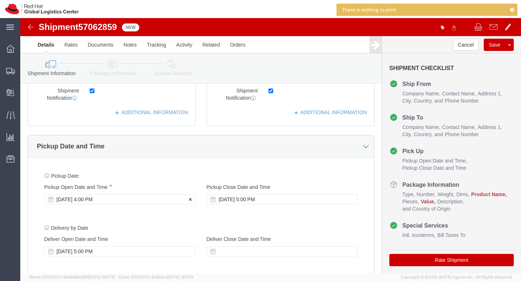
click div "Oct 09 2025 4:00 PM"
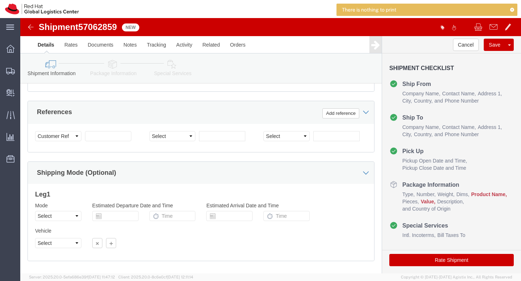
click div "Shipping Mode (Optional)"
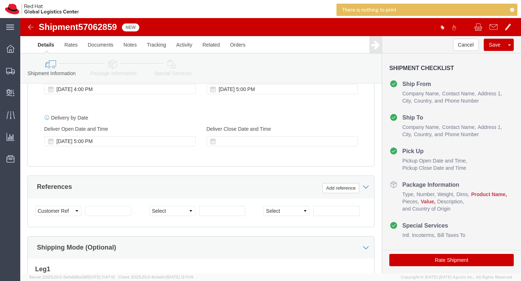
scroll to position [289, 0]
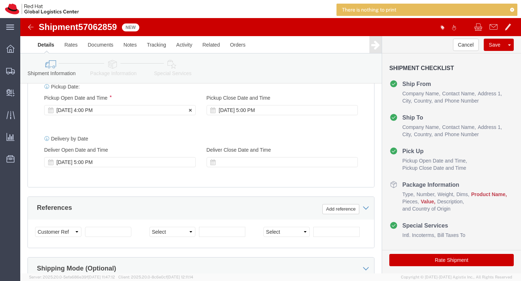
click div "Oct 09 2025 4:00 PM"
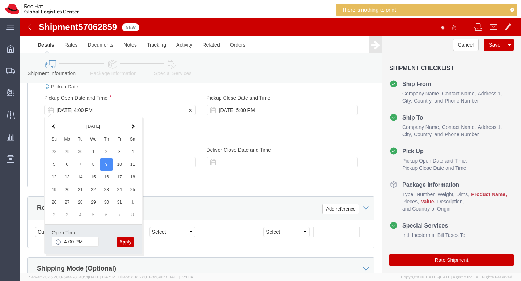
click div "Oct 09 2025 4:00 PM"
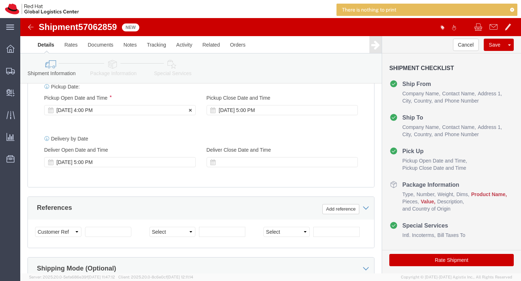
click div "Oct 09 2025 4:00 PM"
click div "Pickup Date: Pickup Start Date Pickup Start Time Pickup Open Date and Time Oct …"
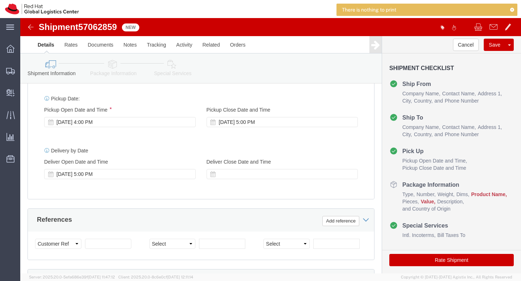
scroll to position [277, 0]
click div "Delivery Start Date Delivery Start Time Deliver Open Date and Time Oct 13 2025 …"
click div "Oct 13 2025 5:00 PM"
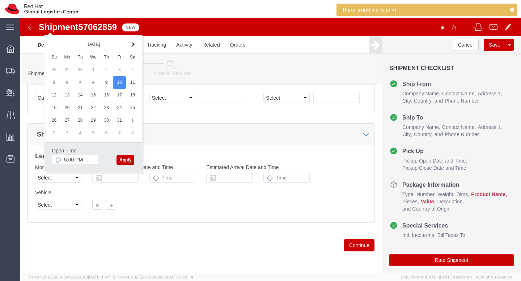
click button "Apply"
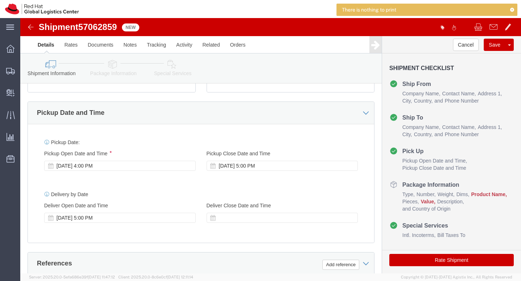
scroll to position [270, 0]
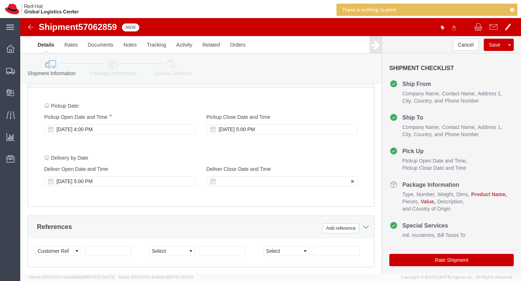
click div
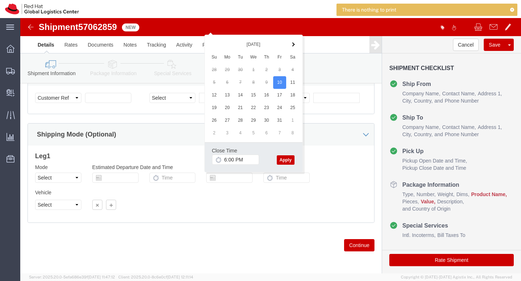
click button "Continue"
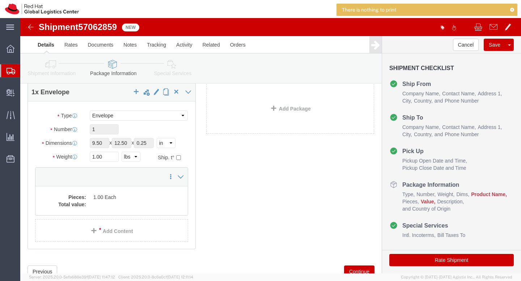
scroll to position [53, 0]
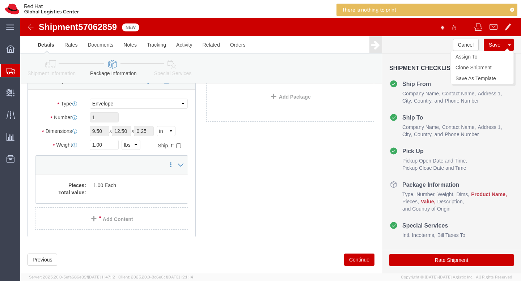
click button "Save"
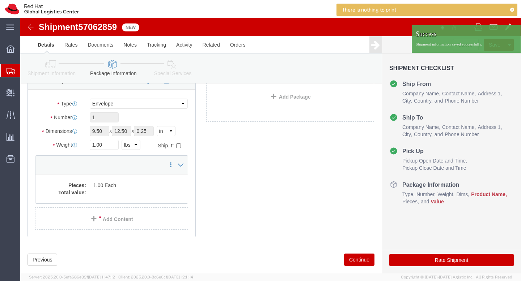
click at [26, 73] on span "Shipments" at bounding box center [23, 71] width 6 height 14
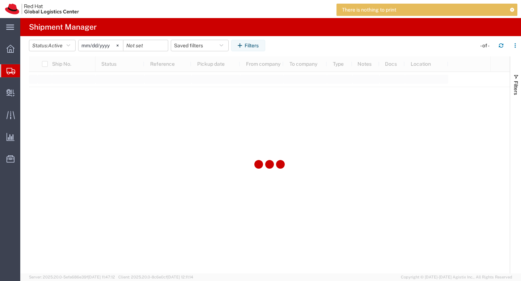
click at [0, 0] on span "Shipment Manager" at bounding box center [0, 0] width 0 height 0
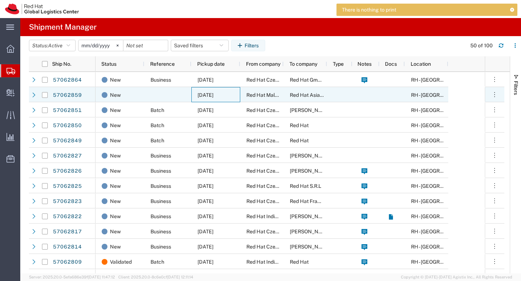
click at [204, 98] on div "[DATE]" at bounding box center [215, 94] width 49 height 15
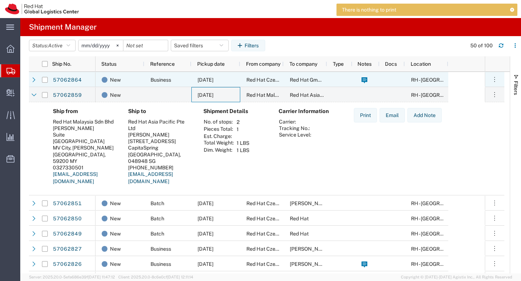
click at [299, 75] on div "Red Hat GmbH" at bounding box center [305, 79] width 43 height 15
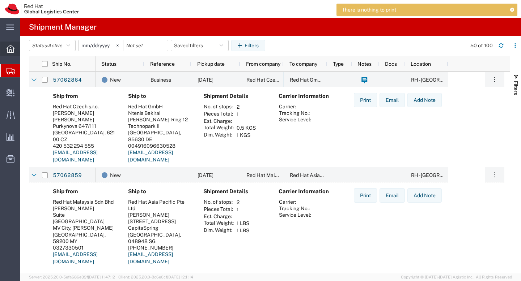
click at [14, 51] on div at bounding box center [10, 49] width 20 height 14
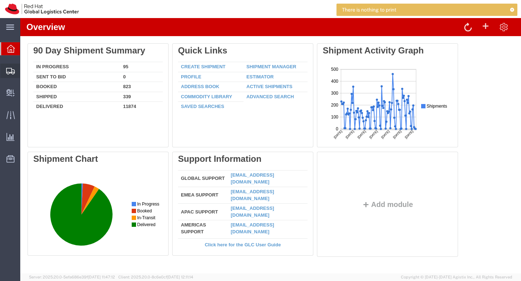
click at [0, 0] on span "Shipment Manager" at bounding box center [0, 0] width 0 height 0
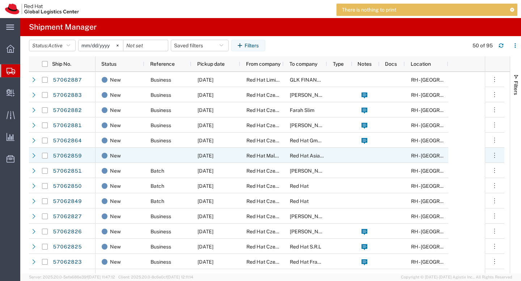
click at [259, 155] on span "Red Hat Malaysia Sdn Bhd" at bounding box center [276, 156] width 61 height 6
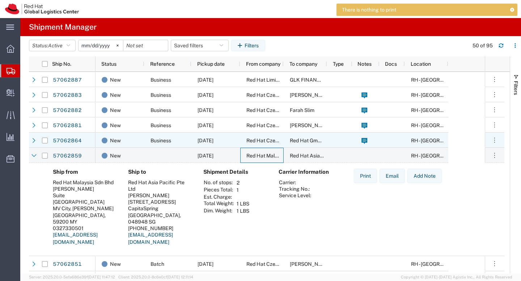
click at [246, 144] on div "Red Hat Czech s.r.o." at bounding box center [261, 140] width 43 height 15
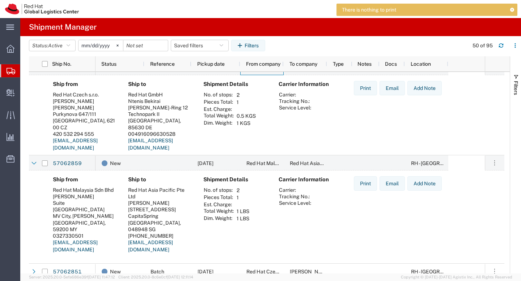
scroll to position [73, 0]
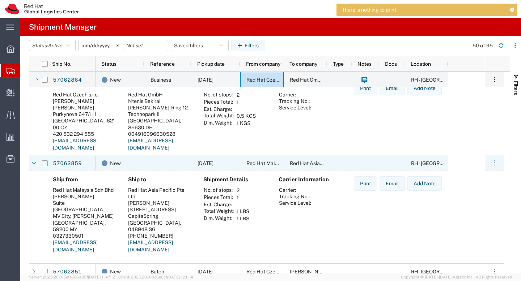
click at [47, 163] on input "Press Space to toggle row selection (unchecked)" at bounding box center [45, 164] width 6 height 6
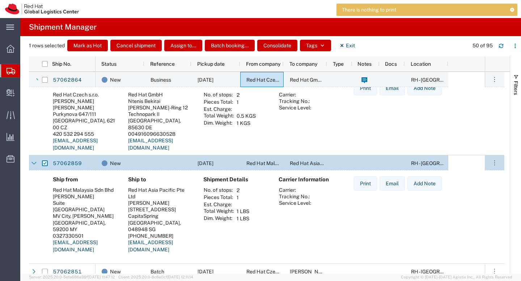
click at [47, 163] on input "Press Space to toggle row selection (checked)" at bounding box center [45, 164] width 6 height 6
checkbox input "false"
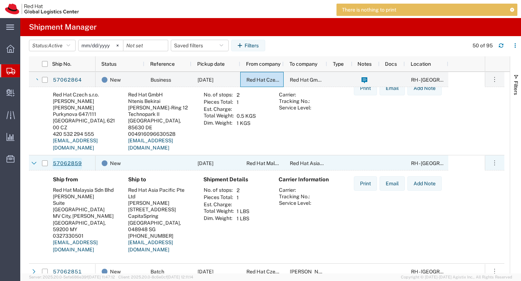
click at [58, 159] on link "57062859" at bounding box center [67, 164] width 30 height 12
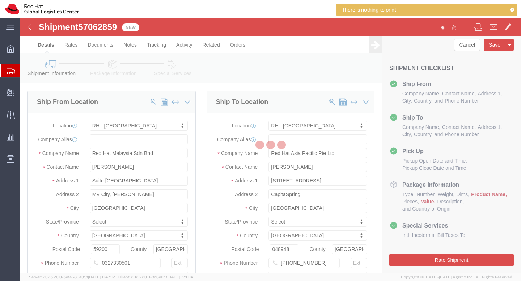
select select "37977"
select select "51051"
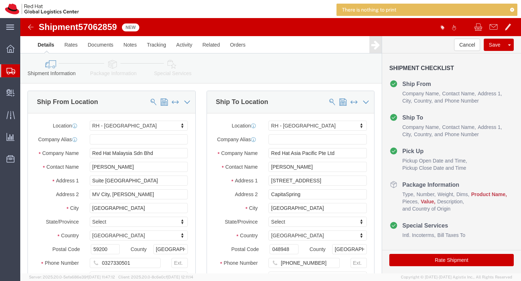
click div "Location RH - Kuala Lumpur My Profile Location RH - Amsterdam - MSO RH - Amster…"
click input "text"
click icon
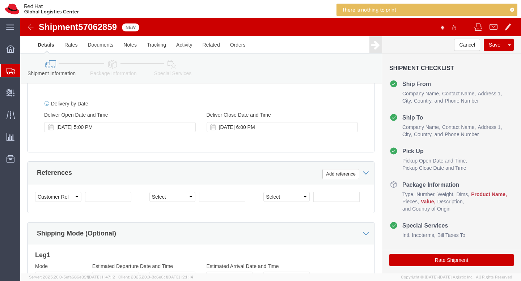
scroll to position [423, 0]
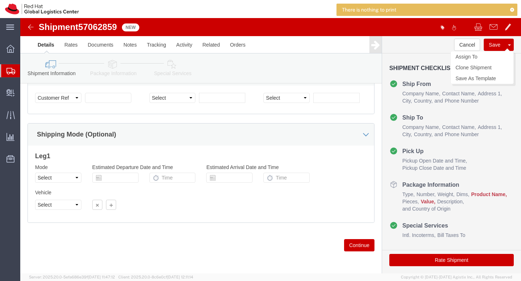
click button "Save"
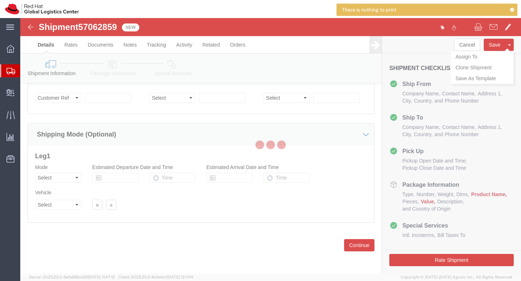
click at [493, 44] on div at bounding box center [270, 146] width 501 height 256
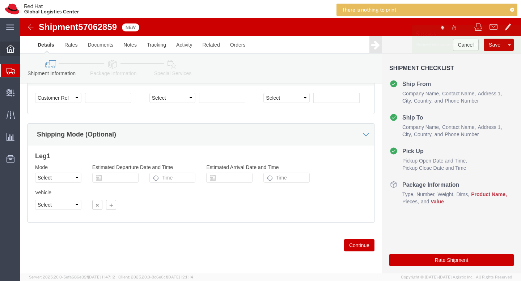
click at [9, 46] on icon at bounding box center [11, 49] width 8 height 8
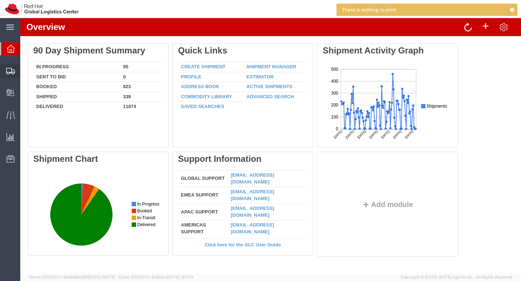
click at [0, 0] on span "Shipment Manager" at bounding box center [0, 0] width 0 height 0
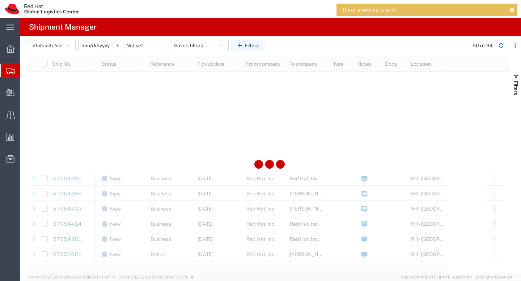
scroll to position [830, 0]
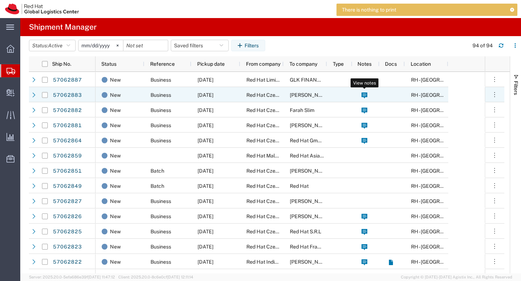
click at [366, 93] on icon at bounding box center [364, 96] width 6 height 6
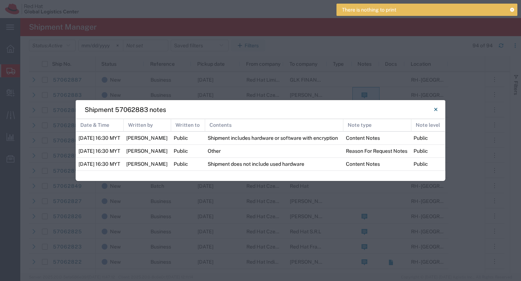
click at [281, 77] on div "Shipment 57062883 notes Date & Time Written by Written to Contents Note type No…" at bounding box center [260, 140] width 521 height 281
click at [437, 102] on button "Close" at bounding box center [435, 109] width 14 height 14
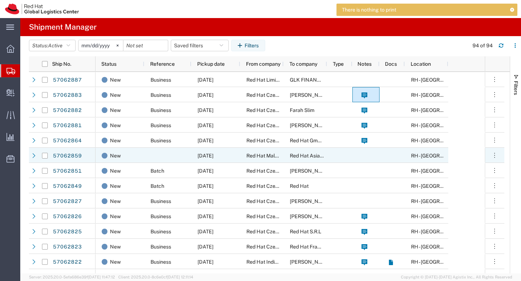
click at [212, 161] on div "[DATE]" at bounding box center [215, 155] width 49 height 15
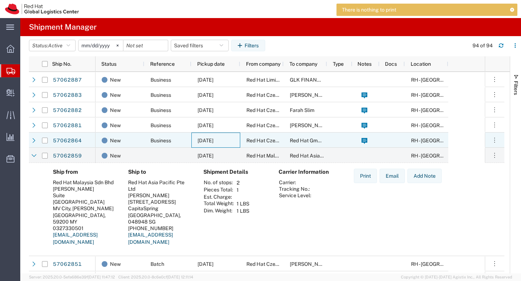
click at [213, 140] on span "10/08/2025" at bounding box center [205, 141] width 16 height 6
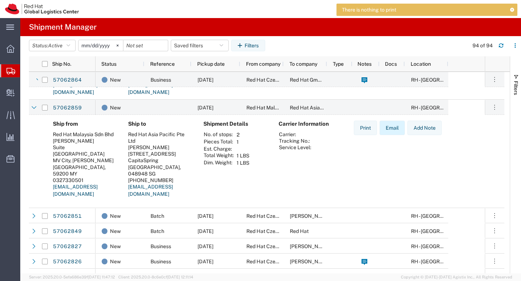
click at [382, 133] on button "Email" at bounding box center [391, 128] width 25 height 14
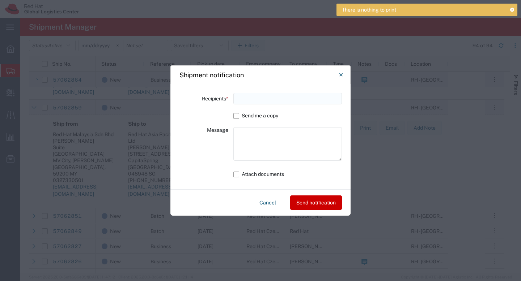
click at [266, 99] on input at bounding box center [287, 99] width 108 height 12
type input "[EMAIL_ADDRESS][DOMAIN_NAME]"
click at [238, 132] on textarea at bounding box center [287, 144] width 108 height 34
click at [239, 176] on label "Attach documents" at bounding box center [287, 174] width 108 height 13
click at [0, 0] on input "Attach documents" at bounding box center [0, 0] width 0 height 0
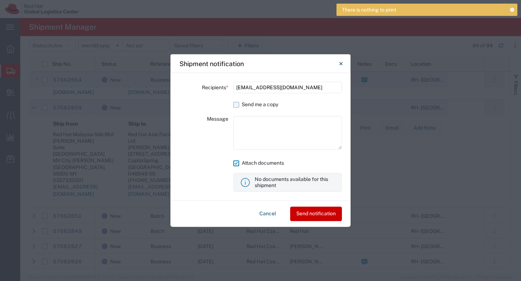
click at [236, 108] on label "Send me a copy" at bounding box center [287, 104] width 108 height 13
click at [0, 0] on input "Send me a copy" at bounding box center [0, 0] width 0 height 0
click at [292, 218] on button "Send notification" at bounding box center [316, 214] width 52 height 14
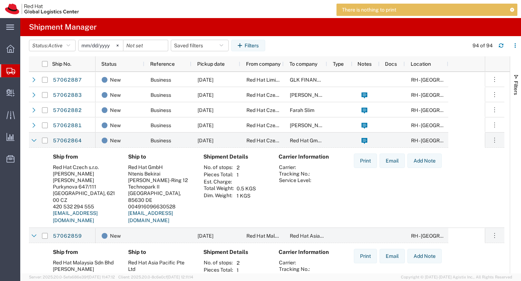
click at [0, 0] on span "Shipment Manager" at bounding box center [0, 0] width 0 height 0
click at [8, 54] on div at bounding box center [10, 49] width 20 height 14
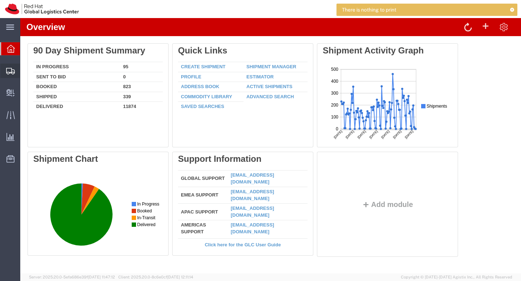
click at [14, 72] on icon at bounding box center [10, 71] width 9 height 7
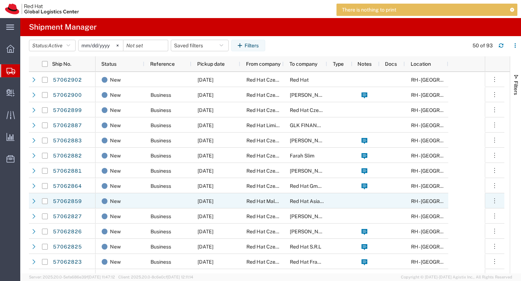
click at [232, 204] on div "[DATE]" at bounding box center [215, 200] width 49 height 15
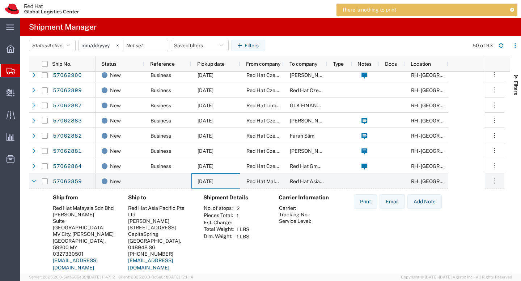
scroll to position [26, 0]
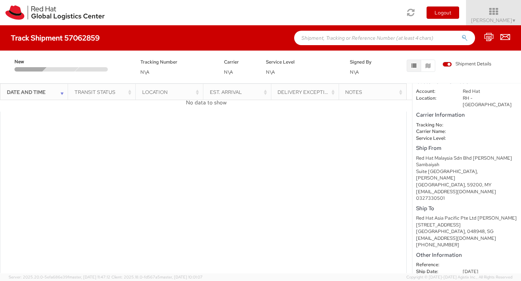
scroll to position [32, 0]
